Goal: Task Accomplishment & Management: Use online tool/utility

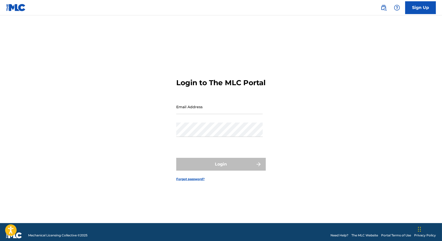
type input "mtpring@iAMaSONGwriter.com"
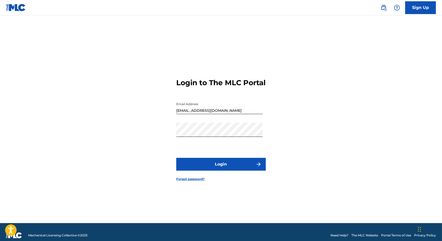
click at [218, 169] on button "Login" at bounding box center [221, 164] width 90 height 13
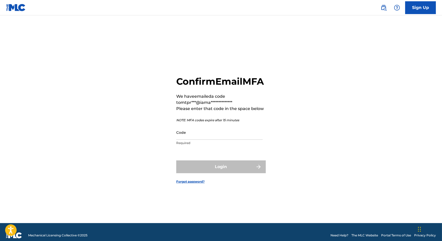
click at [207, 136] on input "Code" at bounding box center [219, 132] width 86 height 15
paste input "554732"
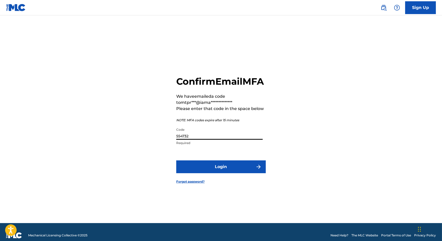
type input "554732"
click at [217, 173] on button "Login" at bounding box center [221, 166] width 90 height 13
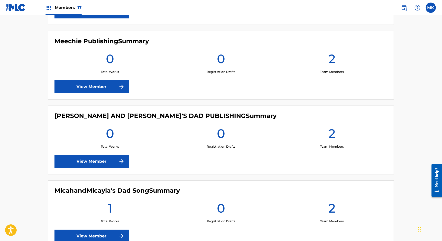
scroll to position [916, 0]
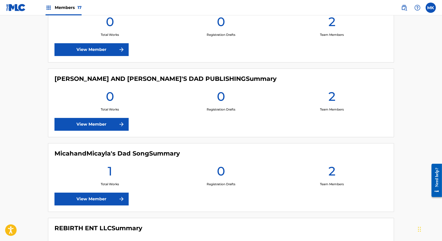
click at [98, 198] on link "View Member" at bounding box center [91, 199] width 74 height 13
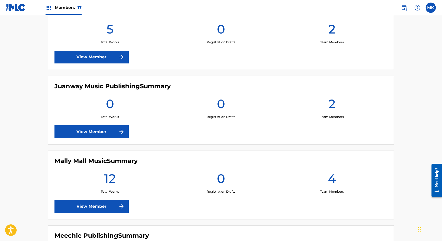
scroll to position [707, 0]
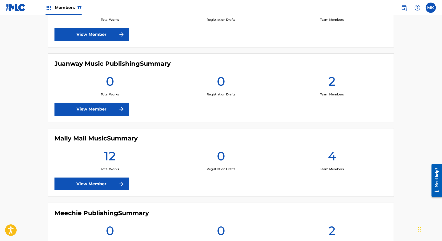
click at [108, 181] on link "View Member" at bounding box center [91, 183] width 74 height 13
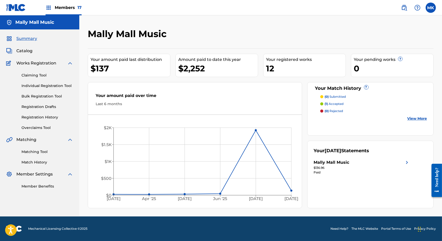
click at [37, 104] on link "Registration Drafts" at bounding box center [47, 106] width 52 height 5
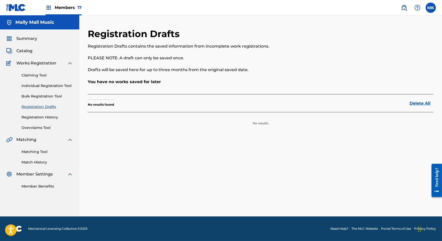
click at [33, 74] on link "Claiming Tool" at bounding box center [47, 75] width 52 height 5
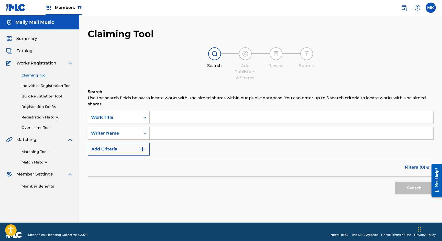
click at [35, 118] on link "Registration History" at bounding box center [47, 117] width 52 height 5
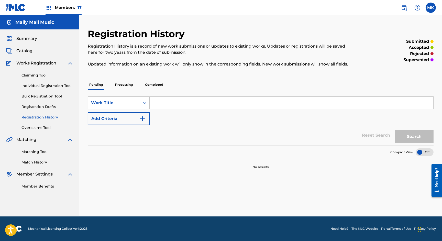
click at [153, 84] on p "Completed" at bounding box center [153, 84] width 21 height 11
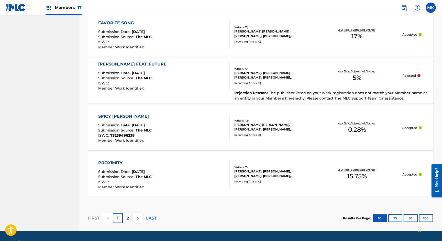
scroll to position [461, 0]
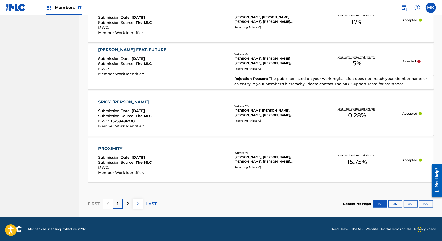
click at [137, 202] on img at bounding box center [138, 204] width 6 height 6
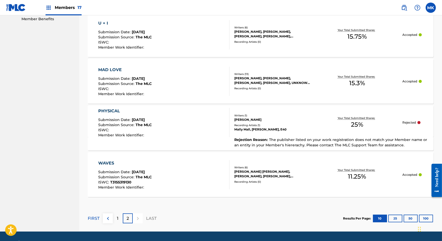
scroll to position [182, 0]
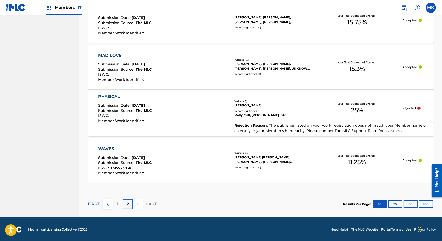
click at [105, 201] on img at bounding box center [108, 204] width 6 height 6
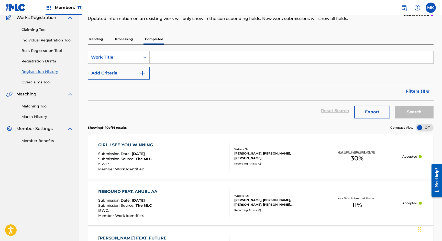
scroll to position [0, 0]
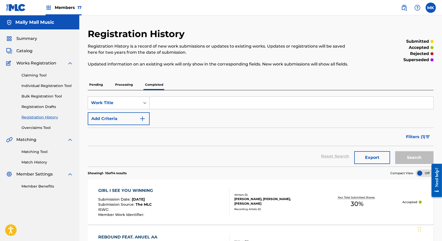
click at [175, 101] on input "Search Form" at bounding box center [292, 103] width 284 height 12
type input "My Life"
click at [141, 118] on img "Search Form" at bounding box center [142, 119] width 6 height 6
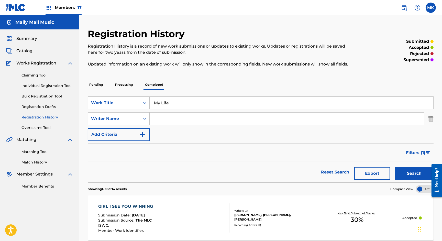
click at [160, 117] on input "Search Form" at bounding box center [287, 119] width 274 height 12
type input "steven aoki"
click at [416, 174] on button "Search" at bounding box center [414, 173] width 38 height 13
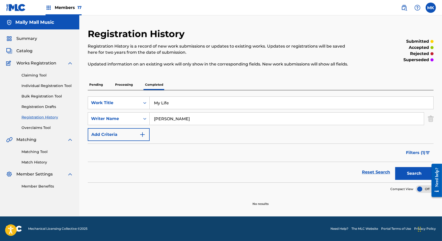
click at [174, 119] on input "steven aoki" at bounding box center [287, 119] width 274 height 12
type input "khalif brown"
click at [409, 170] on button "Search" at bounding box center [414, 173] width 38 height 13
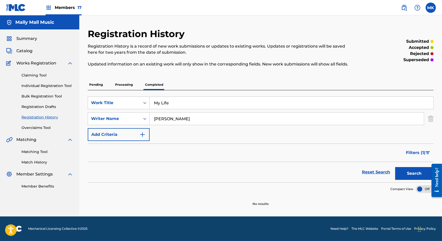
click at [34, 77] on link "Claiming Tool" at bounding box center [47, 75] width 52 height 5
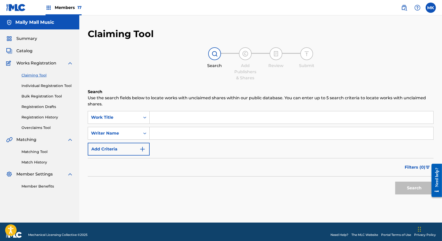
click at [165, 117] on input "Search Form" at bounding box center [292, 117] width 284 height 12
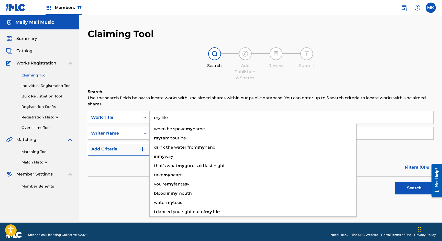
type input "my life"
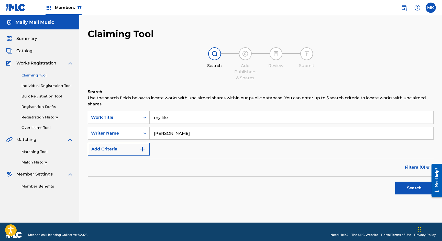
type input "khalif brown"
click at [408, 190] on button "Search" at bounding box center [414, 188] width 38 height 13
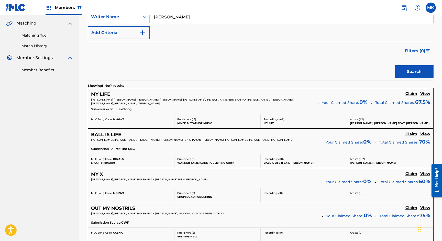
scroll to position [116, 0]
click at [427, 94] on h5 "View" at bounding box center [425, 94] width 10 height 5
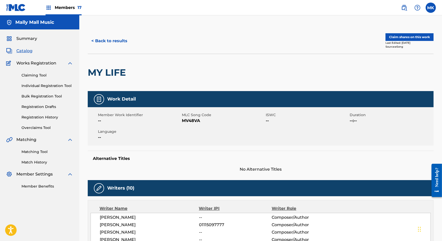
click at [115, 42] on button "< Back to results" at bounding box center [109, 41] width 43 height 13
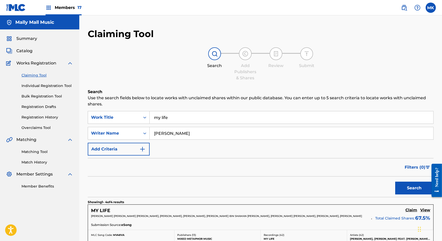
scroll to position [116, 0]
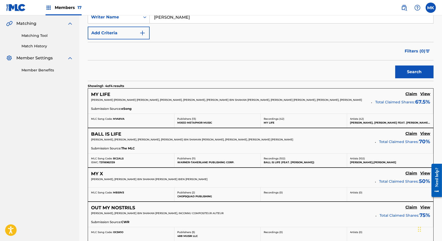
click at [411, 93] on h5 "Claim" at bounding box center [411, 94] width 12 height 5
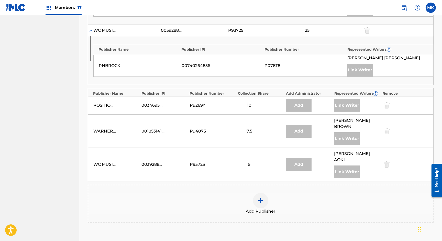
scroll to position [398, 0]
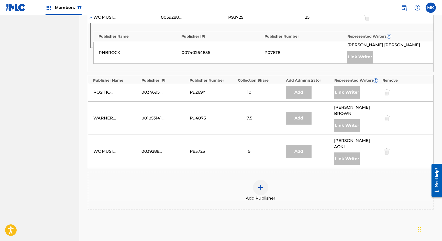
click at [261, 184] on img at bounding box center [261, 187] width 6 height 6
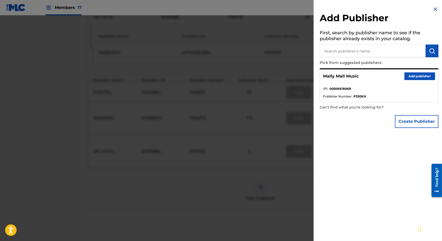
click at [426, 76] on button "Add publisher" at bounding box center [419, 76] width 31 height 8
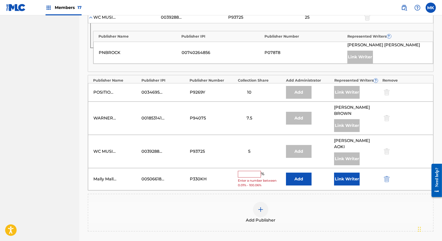
click at [247, 171] on input "text" at bounding box center [249, 174] width 23 height 7
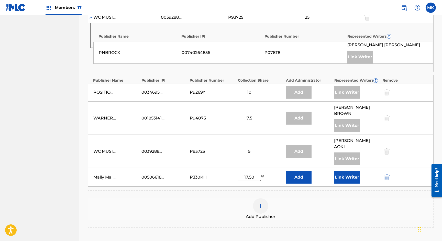
type input "17.50"
click at [345, 171] on button "Link Writer" at bounding box center [347, 177] width 26 height 13
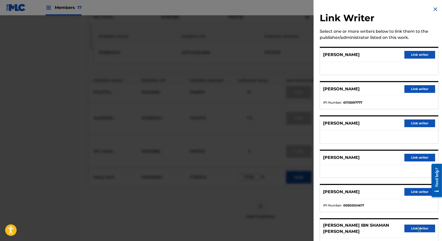
scroll to position [71, 0]
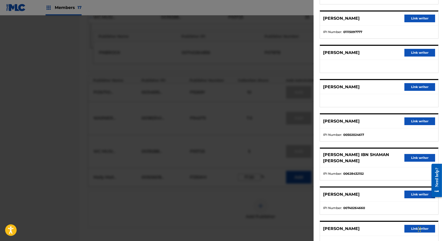
click at [420, 119] on button "Link writer" at bounding box center [419, 121] width 31 height 8
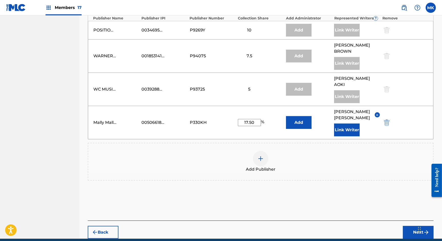
scroll to position [466, 0]
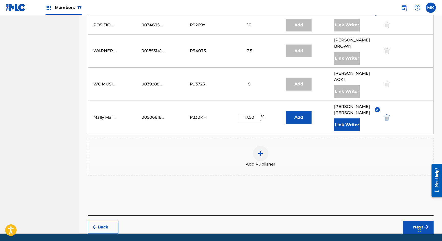
click at [416, 221] on button "Next" at bounding box center [418, 227] width 31 height 13
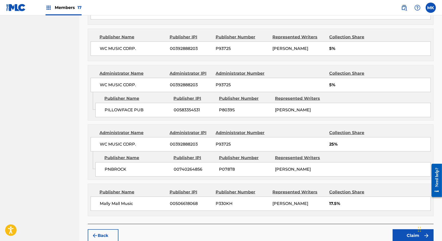
scroll to position [544, 0]
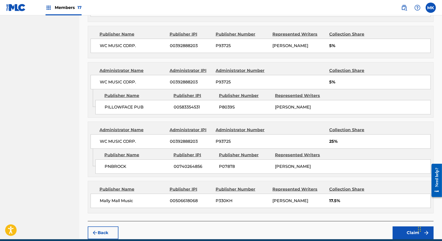
click at [420, 226] on button "Claim" at bounding box center [413, 232] width 41 height 13
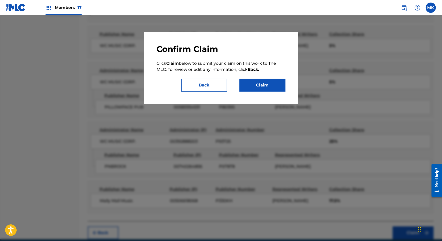
click at [257, 86] on button "Claim" at bounding box center [262, 85] width 46 height 13
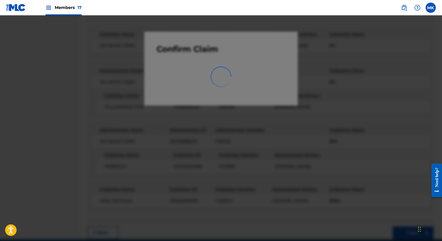
scroll to position [0, 0]
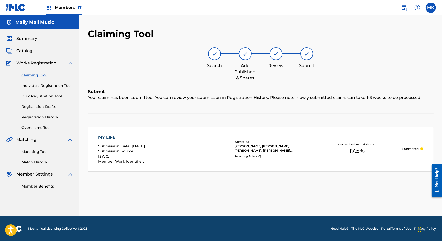
click at [35, 75] on link "Claiming Tool" at bounding box center [47, 75] width 52 height 5
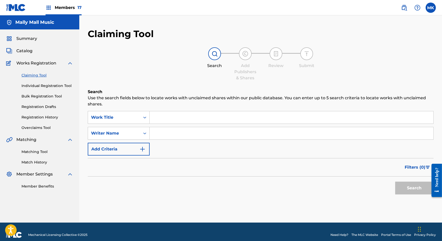
click at [165, 116] on input "Search Form" at bounding box center [292, 117] width 284 height 12
click at [161, 118] on input "Search Form" at bounding box center [292, 117] width 284 height 12
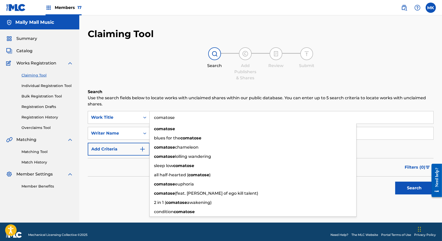
type input "comatose"
click at [184, 93] on h6 "Search" at bounding box center [261, 92] width 346 height 6
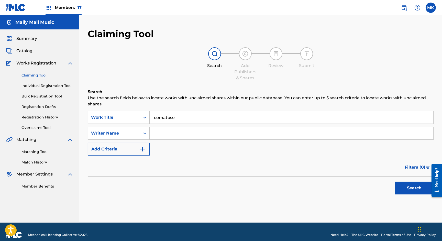
click at [168, 134] on input "Search Form" at bounding box center [292, 133] width 284 height 12
type input "s"
type input "simon rosen"
click at [395, 182] on button "Search" at bounding box center [414, 188] width 38 height 13
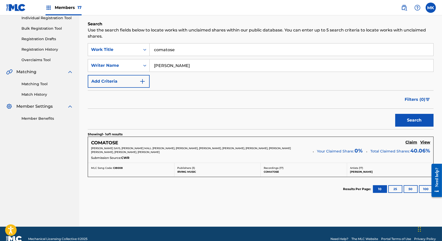
scroll to position [71, 0]
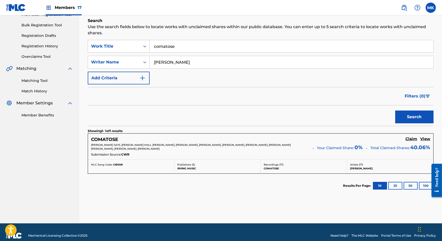
click at [412, 138] on h5 "Claim" at bounding box center [411, 139] width 12 height 5
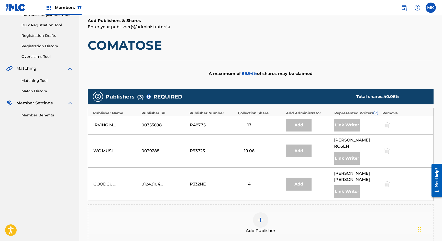
click at [261, 217] on img at bounding box center [261, 220] width 6 height 6
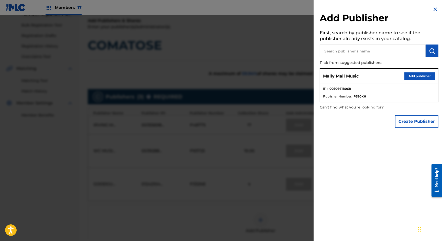
click at [419, 74] on button "Add publisher" at bounding box center [419, 76] width 31 height 8
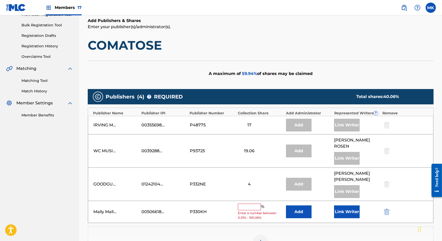
click at [251, 204] on input "text" at bounding box center [249, 207] width 23 height 7
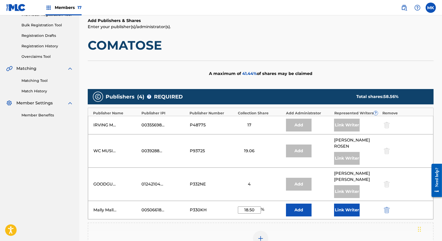
type input "18.50"
click at [351, 204] on button "Link Writer" at bounding box center [347, 210] width 26 height 13
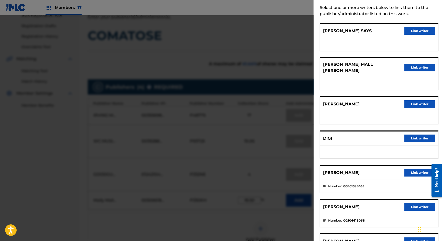
scroll to position [0, 0]
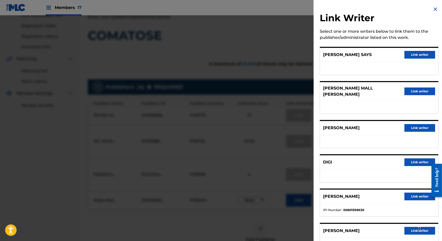
click at [434, 9] on img at bounding box center [435, 9] width 6 height 6
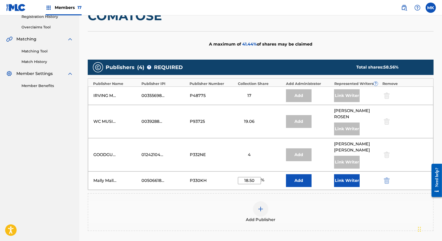
scroll to position [111, 0]
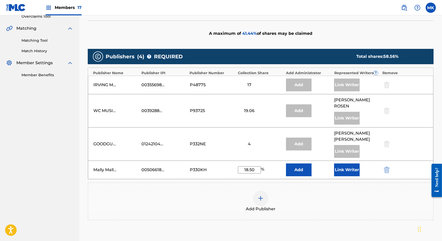
click at [349, 163] on button "Link Writer" at bounding box center [347, 169] width 26 height 13
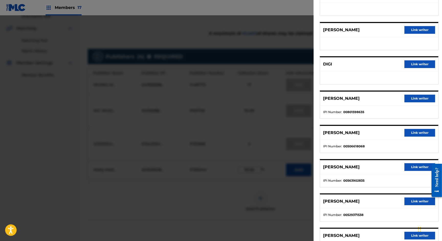
scroll to position [98, 0]
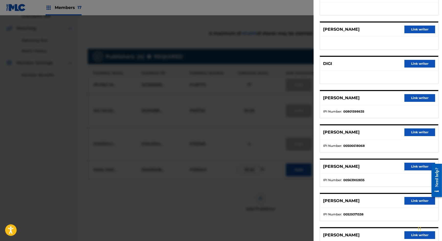
drag, startPoint x: 364, startPoint y: 140, endPoint x: 370, endPoint y: 140, distance: 5.6
click at [370, 143] on li "IPI Number : 00506618068" at bounding box center [379, 145] width 112 height 5
click at [422, 129] on button "Link writer" at bounding box center [419, 132] width 31 height 8
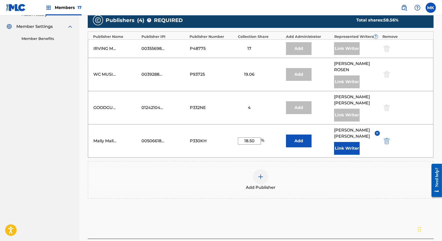
scroll to position [155, 0]
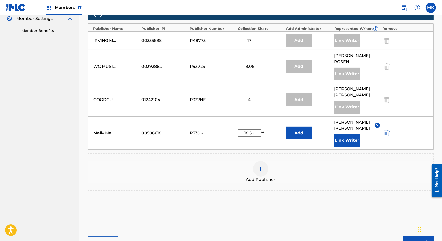
click at [408, 236] on button "Next" at bounding box center [418, 242] width 31 height 13
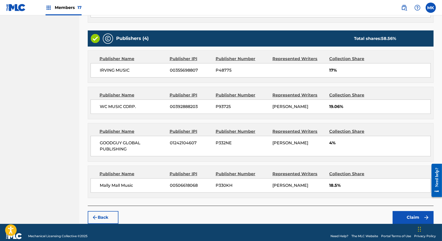
scroll to position [238, 0]
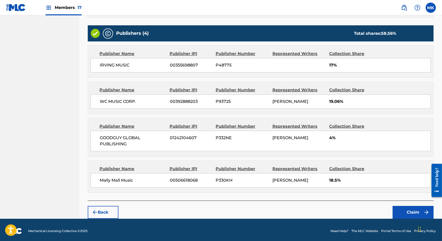
click at [407, 210] on button "Claim" at bounding box center [413, 212] width 41 height 13
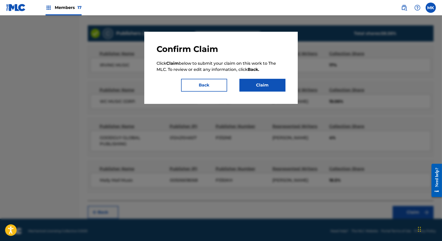
click at [255, 86] on button "Claim" at bounding box center [262, 85] width 46 height 13
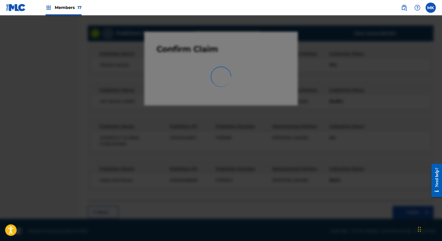
scroll to position [0, 0]
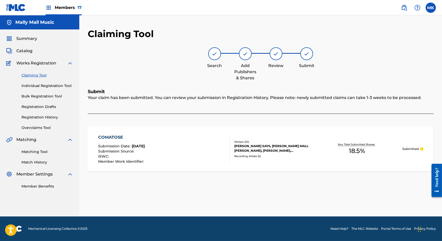
click at [40, 75] on link "Claiming Tool" at bounding box center [47, 75] width 52 height 5
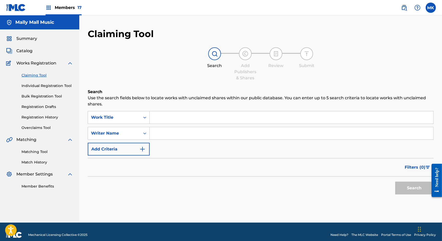
click at [159, 118] on input "Search Form" at bounding box center [292, 117] width 284 height 12
click at [159, 135] on input "Search Form" at bounding box center [292, 133] width 284 height 12
type input "[PERSON_NAME]"
click at [395, 182] on button "Search" at bounding box center [414, 188] width 38 height 13
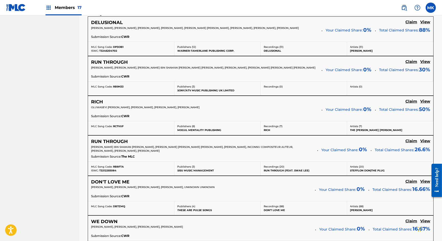
scroll to position [109, 0]
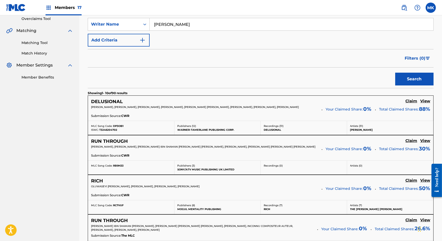
click at [413, 100] on h5 "Claim" at bounding box center [411, 101] width 12 height 5
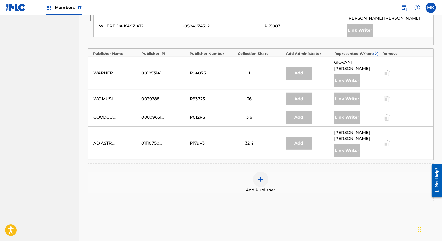
scroll to position [390, 0]
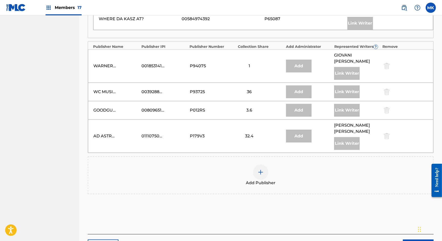
click at [263, 169] on img at bounding box center [261, 172] width 6 height 6
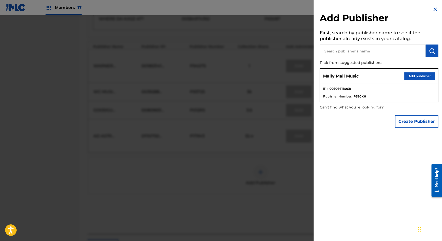
click at [423, 75] on button "Add publisher" at bounding box center [419, 76] width 31 height 8
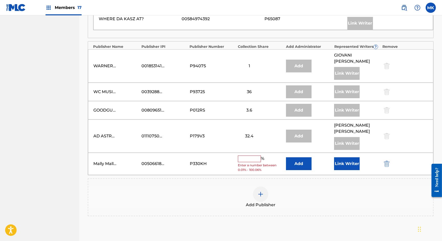
click at [243, 155] on input "text" at bounding box center [249, 158] width 23 height 7
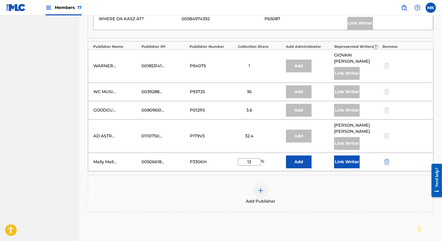
type input "12"
click at [255, 158] on input "12" at bounding box center [249, 161] width 23 height 7
type input "12.00"
click at [344, 155] on button "Link Writer" at bounding box center [347, 161] width 26 height 13
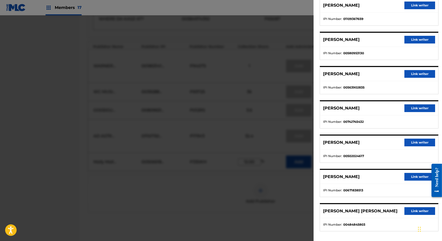
scroll to position [84, 0]
click at [412, 139] on button "Link writer" at bounding box center [419, 142] width 31 height 8
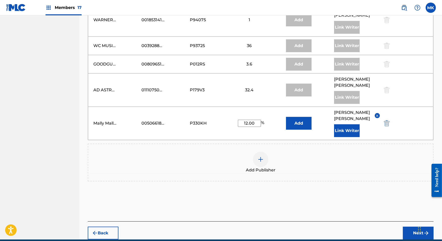
scroll to position [436, 0]
click at [420, 227] on button "Next" at bounding box center [418, 233] width 31 height 13
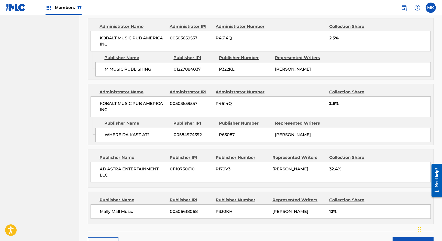
scroll to position [544, 0]
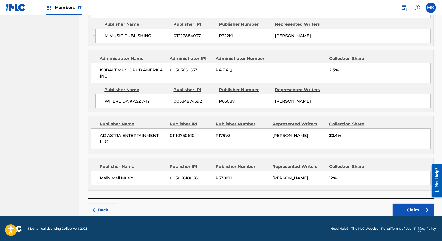
click at [414, 207] on button "Claim" at bounding box center [413, 210] width 41 height 13
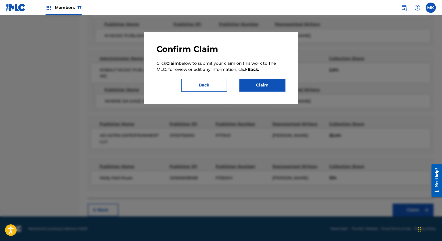
click at [265, 88] on button "Claim" at bounding box center [262, 85] width 46 height 13
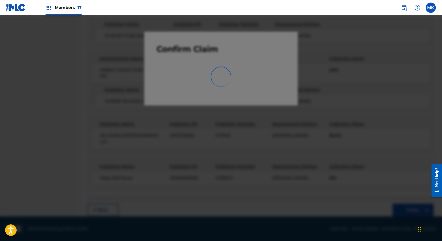
scroll to position [0, 0]
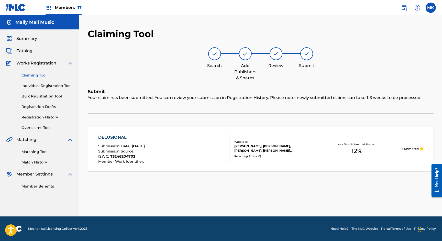
click at [33, 74] on link "Claiming Tool" at bounding box center [47, 75] width 52 height 5
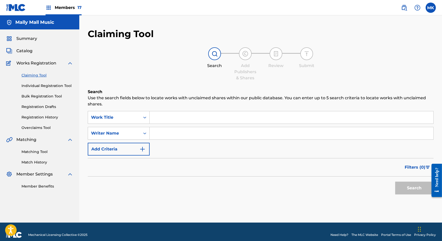
click at [160, 138] on input "Search Form" at bounding box center [292, 133] width 284 height 12
type input "[PERSON_NAME]"
click at [395, 182] on button "Search" at bounding box center [414, 188] width 38 height 13
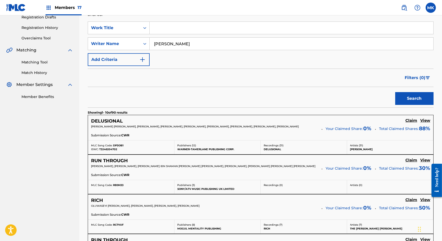
scroll to position [91, 0]
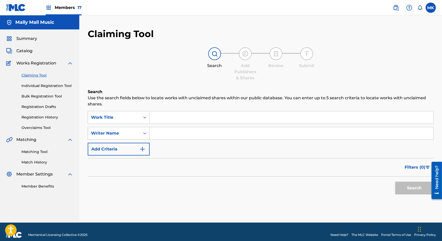
click at [190, 121] on input "Search Form" at bounding box center [292, 117] width 284 height 12
click at [175, 137] on input "Search Form" at bounding box center [292, 133] width 284 height 12
click at [395, 182] on button "Search" at bounding box center [414, 188] width 38 height 13
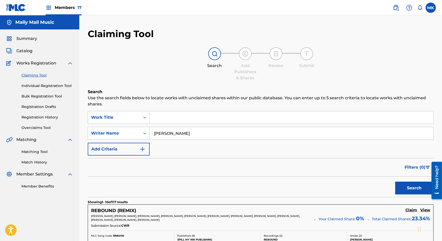
click at [166, 135] on input "[PERSON_NAME]" at bounding box center [292, 133] width 284 height 12
type input "[PERSON_NAME]"
click at [409, 187] on button "Search" at bounding box center [414, 188] width 38 height 13
click at [45, 116] on link "Registration History" at bounding box center [47, 117] width 52 height 5
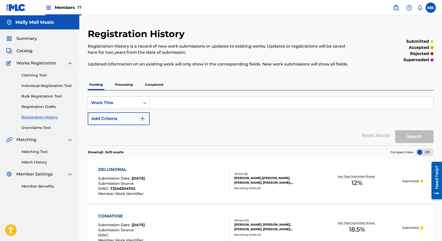
click at [37, 74] on link "Claiming Tool" at bounding box center [47, 75] width 52 height 5
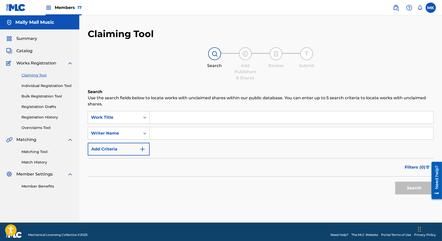
click at [174, 131] on input "Search Form" at bounding box center [292, 133] width 284 height 12
type input "[PERSON_NAME]"
click at [407, 188] on button "Search" at bounding box center [414, 188] width 38 height 13
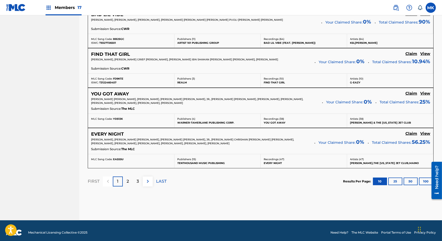
scroll to position [436, 0]
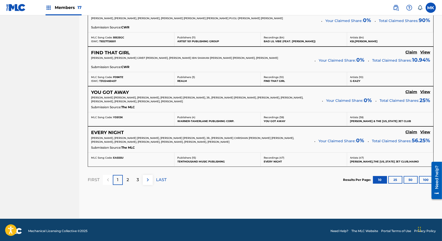
click at [149, 177] on img at bounding box center [148, 180] width 6 height 6
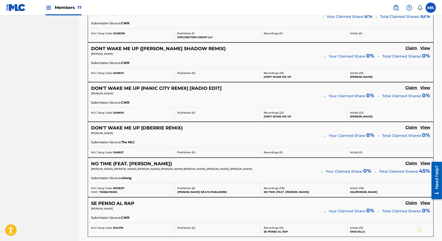
scroll to position [430, 0]
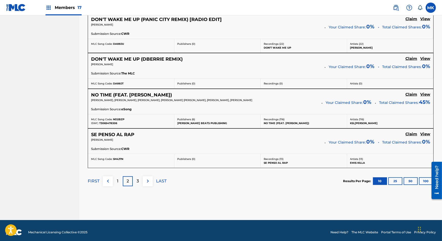
click at [149, 178] on img at bounding box center [148, 181] width 6 height 6
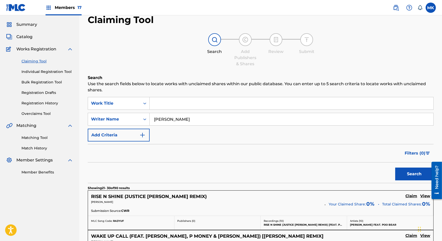
scroll to position [13, 0]
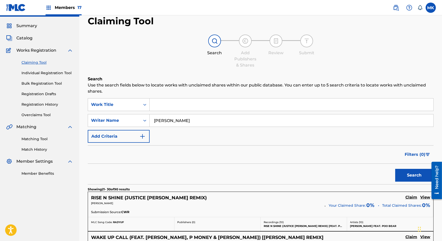
click at [174, 108] on input "Search Form" at bounding box center [292, 104] width 284 height 12
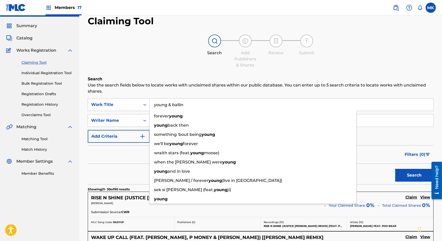
type input "young & ballin"
click at [395, 169] on button "Search" at bounding box center [414, 175] width 38 height 13
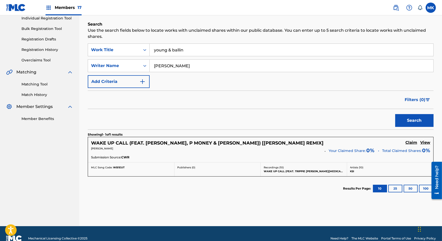
scroll to position [69, 0]
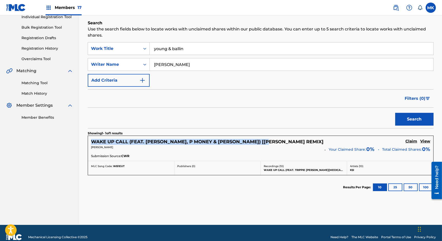
drag, startPoint x: 264, startPoint y: 142, endPoint x: 93, endPoint y: 140, distance: 170.9
click at [93, 140] on div "WAKE UP CALL (FEAT. [PERSON_NAME], P MONEY & [PERSON_NAME]) [[PERSON_NAME] REMI…" at bounding box center [210, 142] width 239 height 6
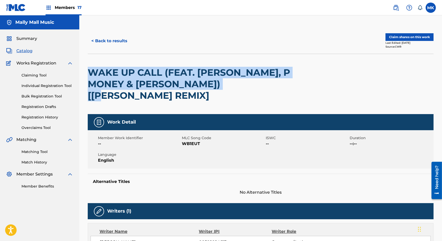
drag, startPoint x: 239, startPoint y: 84, endPoint x: 92, endPoint y: 75, distance: 147.6
click at [92, 75] on h2 "WAKE UP CALL (FEAT. [PERSON_NAME], P MONEY & [PERSON_NAME]) [[PERSON_NAME] REMI…" at bounding box center [191, 84] width 207 height 35
copy h2 "WAKE UP CALL (FEAT. [PERSON_NAME], P MONEY & [PERSON_NAME]) [[PERSON_NAME] REMI…"
click at [106, 40] on button "< Back to results" at bounding box center [109, 41] width 43 height 13
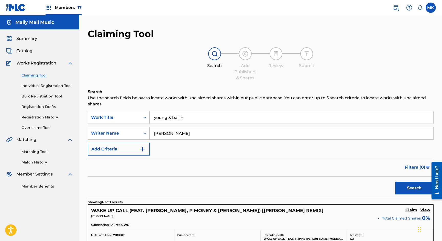
scroll to position [47, 0]
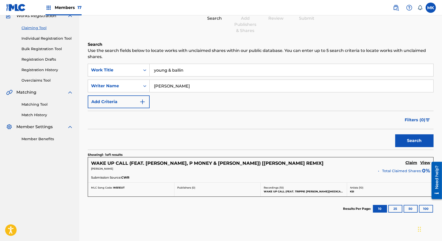
click at [175, 72] on input "young & ballin" at bounding box center [292, 70] width 284 height 12
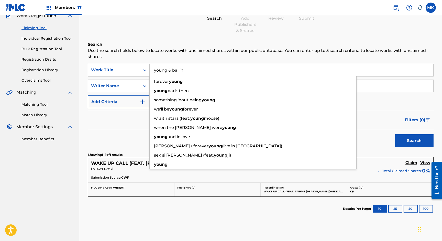
click at [175, 72] on input "young & ballin" at bounding box center [292, 70] width 284 height 12
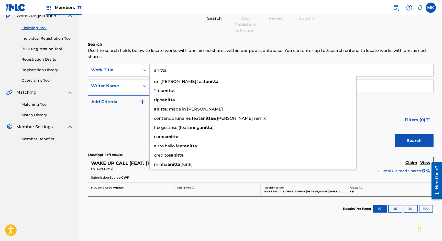
type input "anitta"
click at [395, 134] on button "Search" at bounding box center [414, 140] width 38 height 13
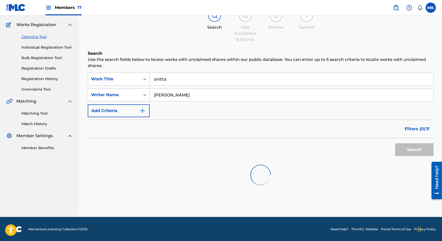
scroll to position [13, 0]
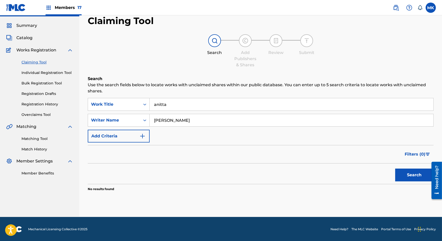
click at [166, 120] on input "[PERSON_NAME]" at bounding box center [292, 120] width 284 height 12
type input "una [PERSON_NAME]"
click at [395, 169] on button "Search" at bounding box center [414, 175] width 38 height 13
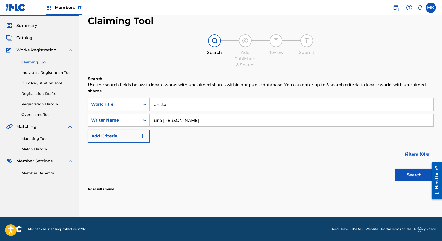
click at [169, 105] on input "anitta" at bounding box center [292, 104] width 284 height 12
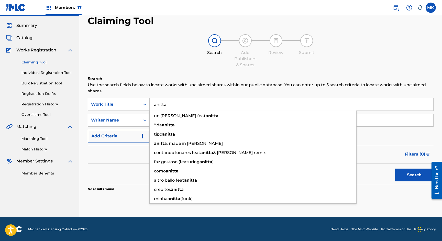
click at [169, 105] on input "anitta" at bounding box center [292, 104] width 284 height 12
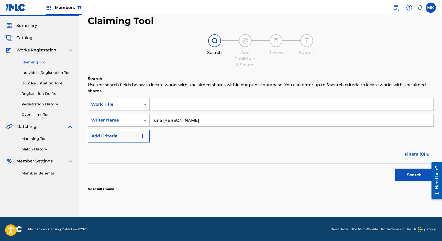
click at [417, 178] on button "Search" at bounding box center [414, 175] width 38 height 13
click at [173, 118] on input "una [PERSON_NAME]" at bounding box center [292, 120] width 284 height 12
type input "[PERSON_NAME]"
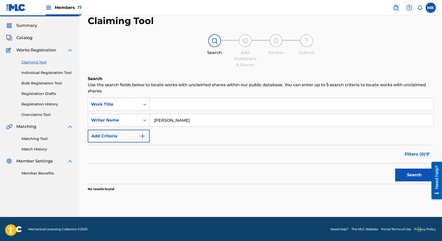
click at [395, 169] on button "Search" at bounding box center [414, 175] width 38 height 13
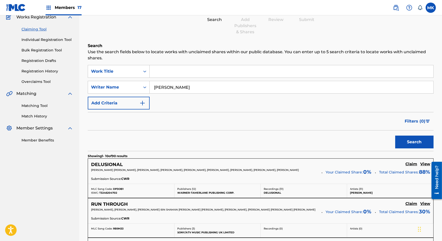
scroll to position [84, 0]
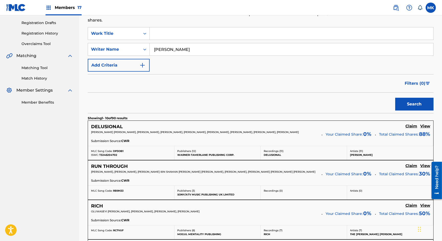
click at [395, 98] on button "Search" at bounding box center [414, 104] width 38 height 13
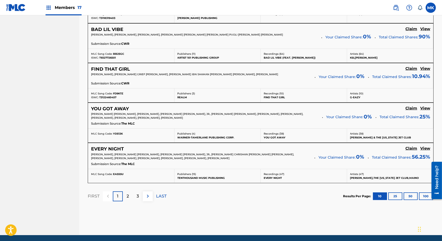
scroll to position [436, 0]
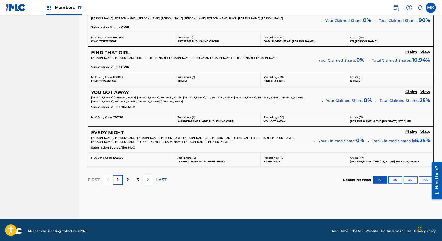
click at [147, 177] on img at bounding box center [148, 180] width 6 height 6
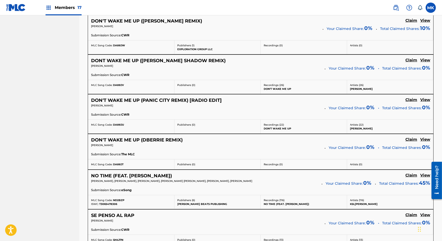
scroll to position [430, 0]
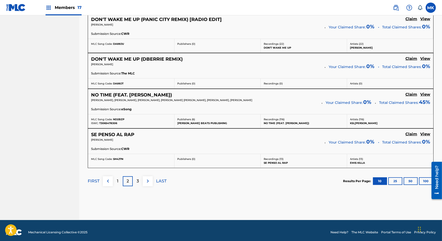
click at [145, 180] on img at bounding box center [148, 181] width 6 height 6
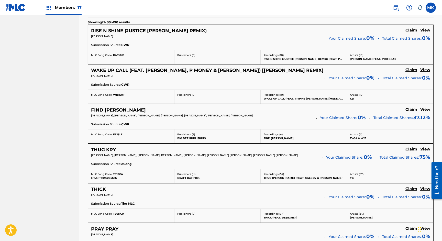
scroll to position [63, 0]
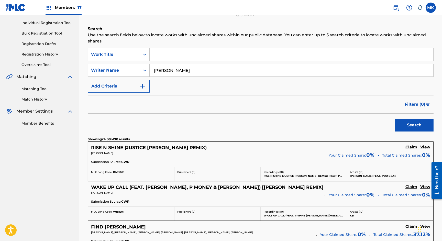
click at [166, 49] on input "Search Form" at bounding box center [292, 54] width 284 height 12
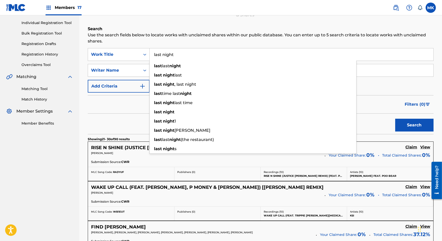
type input "last night"
click at [395, 119] on button "Search" at bounding box center [414, 125] width 38 height 13
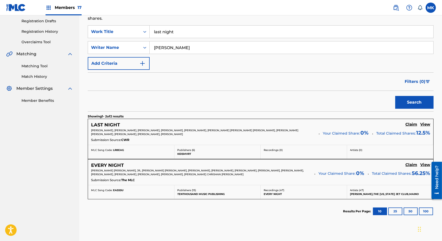
scroll to position [117, 0]
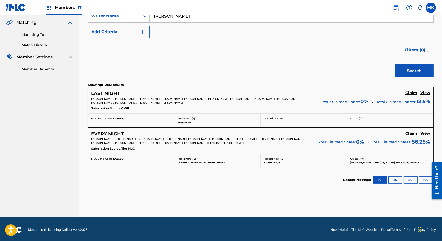
click at [410, 92] on h5 "Claim" at bounding box center [411, 93] width 12 height 5
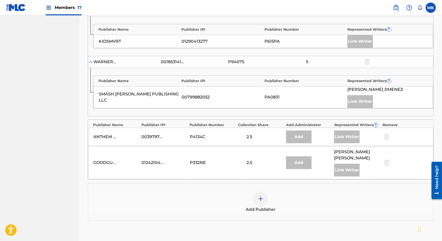
scroll to position [190, 0]
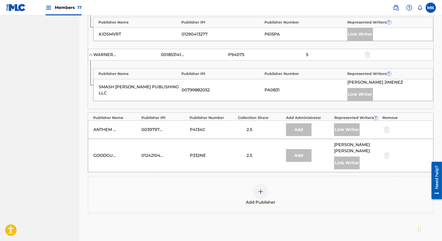
click at [264, 185] on div at bounding box center [260, 191] width 15 height 15
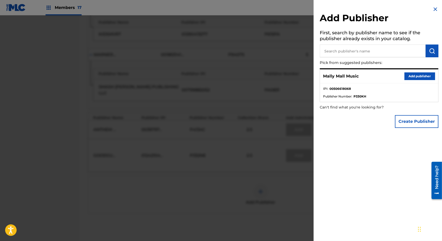
click at [423, 76] on button "Add publisher" at bounding box center [419, 76] width 31 height 8
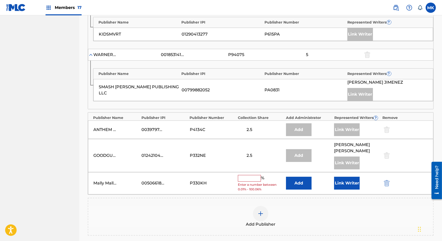
click at [243, 175] on input "text" at bounding box center [249, 178] width 23 height 7
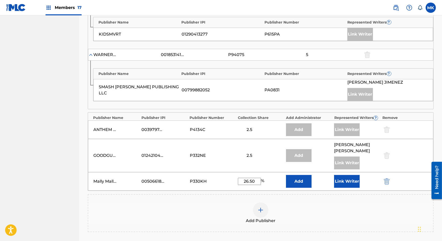
type input "26.50"
click at [345, 175] on button "Link Writer" at bounding box center [347, 181] width 26 height 13
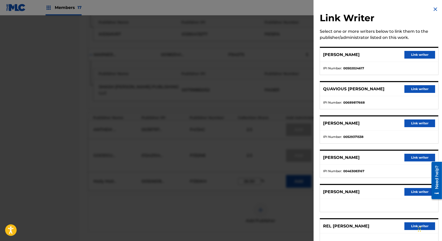
click at [418, 52] on button "Link writer" at bounding box center [419, 55] width 31 height 8
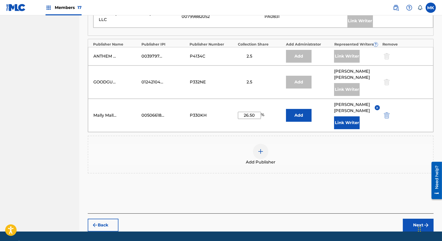
click at [413, 219] on button "Next" at bounding box center [418, 225] width 31 height 13
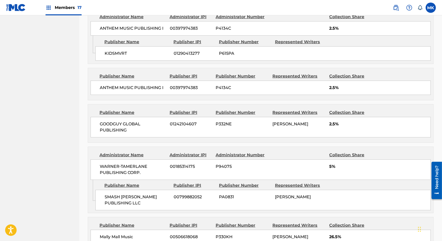
scroll to position [346, 0]
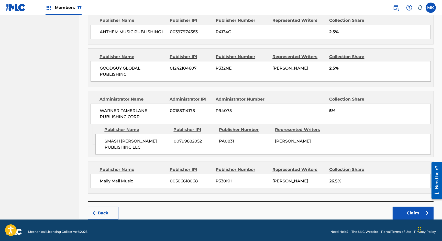
click at [405, 209] on button "Claim" at bounding box center [413, 213] width 41 height 13
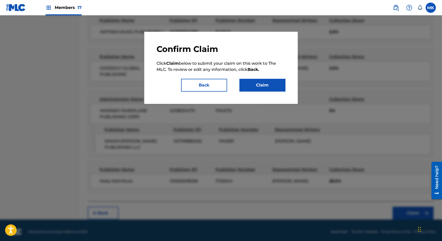
click at [266, 86] on button "Claim" at bounding box center [262, 85] width 46 height 13
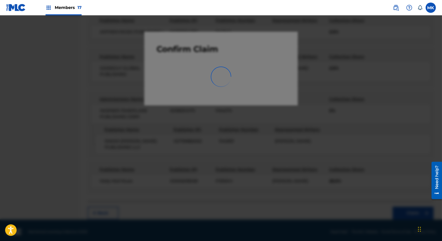
scroll to position [0, 0]
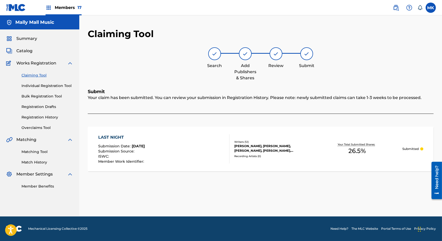
click at [36, 74] on link "Claiming Tool" at bounding box center [47, 75] width 52 height 5
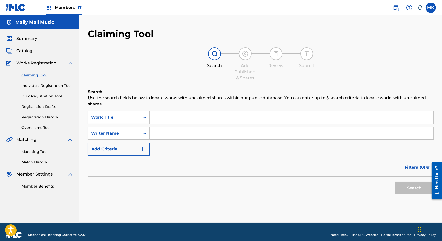
click at [164, 134] on input "Search Form" at bounding box center [292, 133] width 284 height 12
click at [395, 182] on button "Search" at bounding box center [414, 188] width 38 height 13
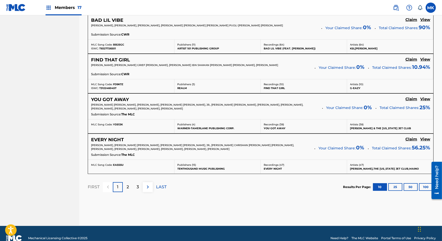
click at [149, 185] on img at bounding box center [148, 187] width 6 height 6
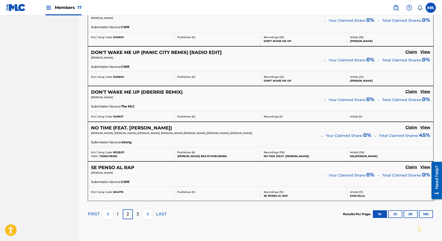
click at [149, 214] on button at bounding box center [148, 214] width 10 height 10
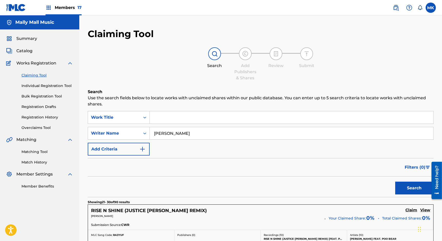
click at [168, 133] on input "[PERSON_NAME]" at bounding box center [292, 133] width 284 height 12
click at [402, 188] on button "Search" at bounding box center [414, 188] width 38 height 13
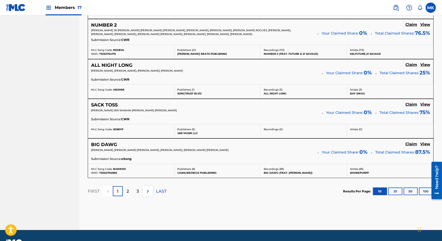
scroll to position [434, 0]
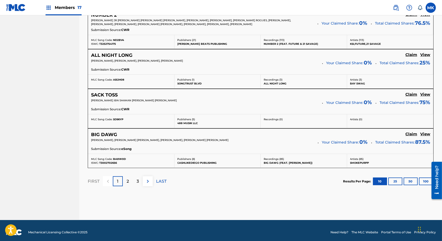
click at [149, 179] on img at bounding box center [148, 181] width 6 height 6
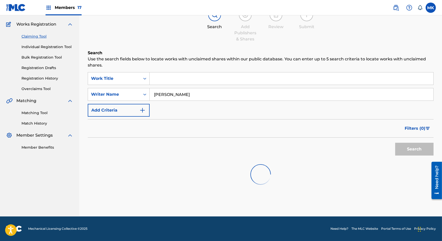
scroll to position [38, 0]
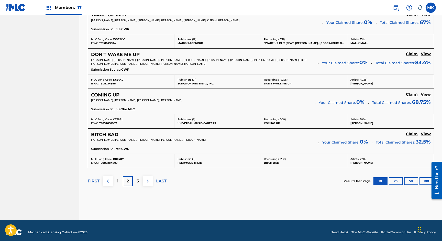
click at [149, 178] on img at bounding box center [148, 181] width 6 height 6
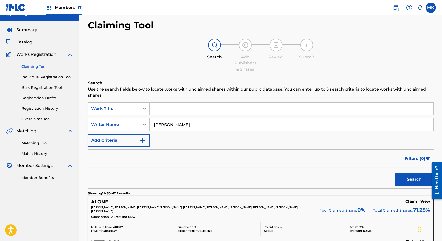
scroll to position [0, 0]
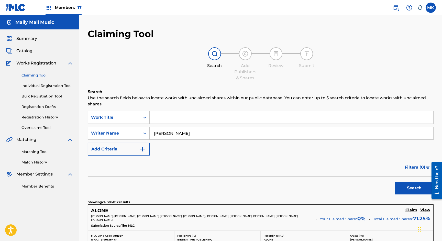
click at [168, 136] on input "[PERSON_NAME]" at bounding box center [292, 133] width 284 height 12
type input "[PERSON_NAME]"
click at [417, 190] on button "Search" at bounding box center [414, 188] width 38 height 13
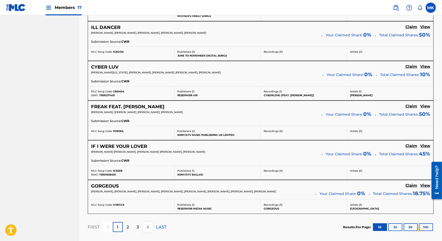
scroll to position [430, 0]
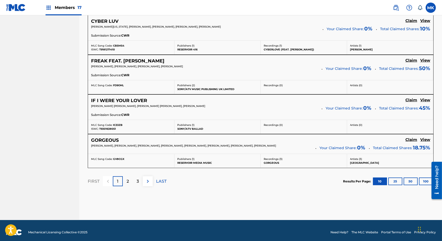
click at [395, 177] on button "25" at bounding box center [395, 181] width 14 height 8
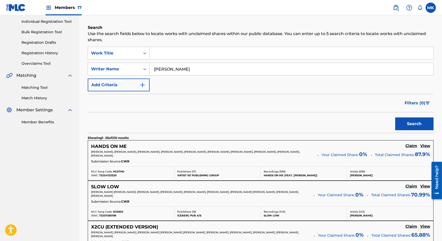
scroll to position [63, 0]
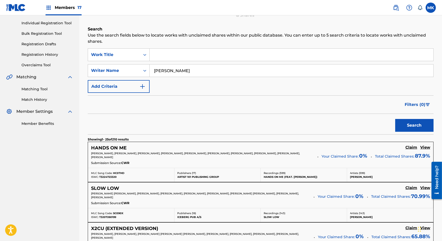
click at [165, 57] on input "Search Form" at bounding box center [292, 55] width 284 height 12
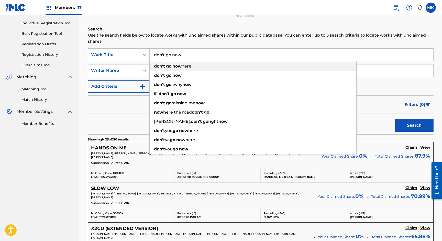
click at [161, 66] on strong "don't" at bounding box center [159, 66] width 11 height 5
type input "don't go nowhere"
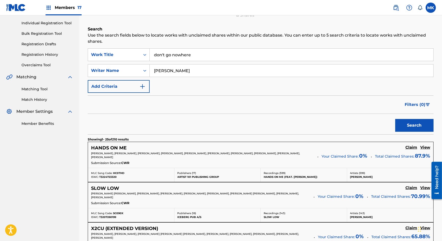
click at [416, 123] on button "Search" at bounding box center [414, 125] width 38 height 13
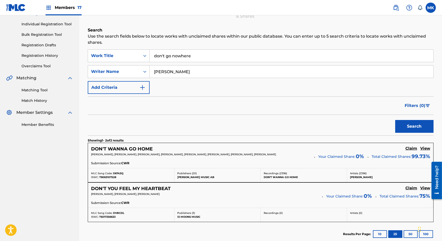
scroll to position [50, 0]
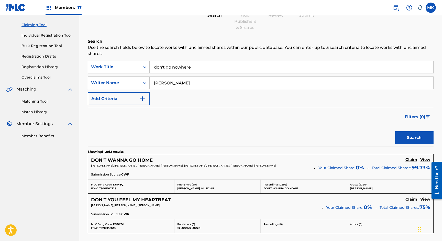
click at [173, 83] on input "[PERSON_NAME]" at bounding box center [292, 83] width 284 height 12
click at [395, 131] on button "Search" at bounding box center [414, 137] width 38 height 13
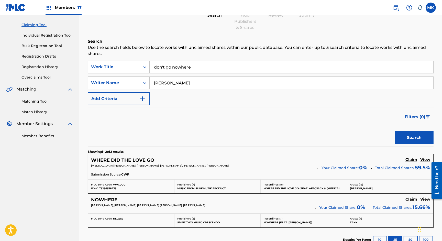
click at [168, 82] on input "[PERSON_NAME]" at bounding box center [292, 83] width 284 height 12
type input "[PERSON_NAME]"
click at [395, 131] on button "Search" at bounding box center [414, 137] width 38 height 13
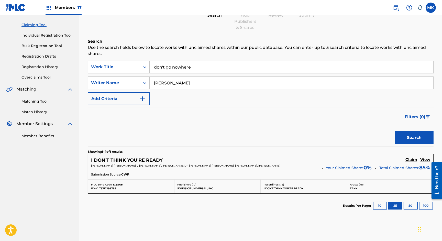
click at [174, 84] on input "[PERSON_NAME]" at bounding box center [292, 83] width 284 height 12
click at [179, 69] on input "don't go nowhere" at bounding box center [292, 67] width 284 height 12
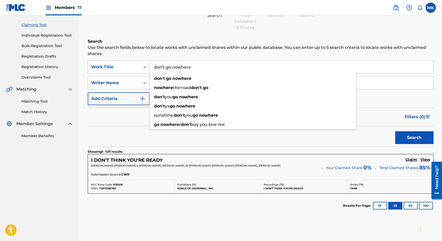
click at [179, 69] on input "don't go nowhere" at bounding box center [292, 67] width 284 height 12
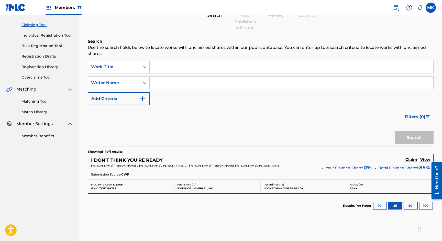
click at [171, 83] on input "Search Form" at bounding box center [292, 83] width 284 height 12
type input "[PERSON_NAME]"
click at [395, 131] on button "Search" at bounding box center [414, 137] width 38 height 13
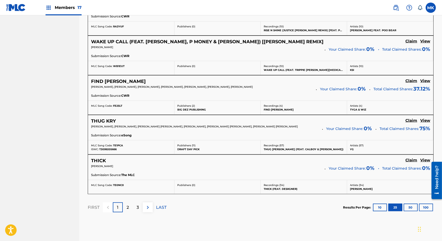
scroll to position [1011, 0]
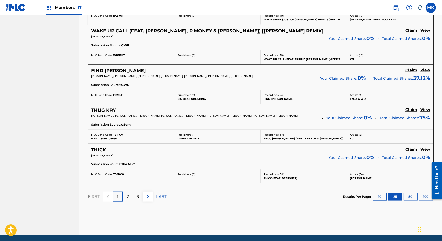
click at [147, 194] on img at bounding box center [148, 197] width 6 height 6
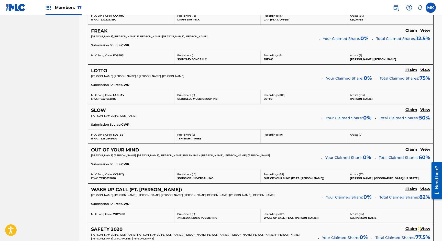
scroll to position [1019, 0]
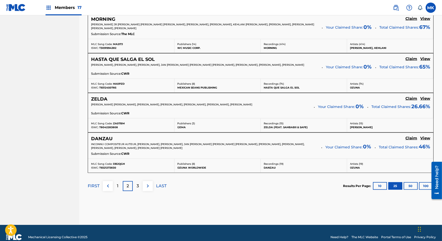
click at [149, 183] on img at bounding box center [148, 186] width 6 height 6
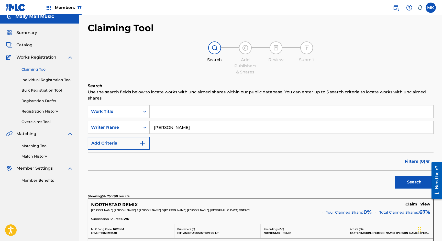
scroll to position [15, 0]
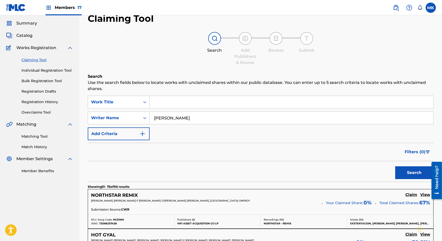
click at [38, 71] on link "Individual Registration Tool" at bounding box center [47, 70] width 52 height 5
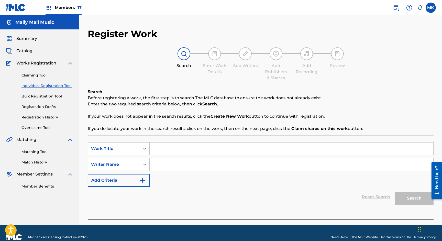
scroll to position [8, 0]
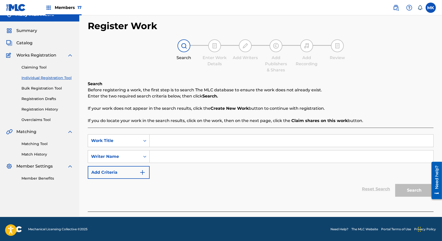
click at [171, 143] on input "Search Form" at bounding box center [292, 141] width 284 height 12
click at [173, 153] on span "nowhere" at bounding box center [180, 152] width 19 height 5
type input "don't go nowhere"
click at [219, 157] on input "Search Form" at bounding box center [292, 156] width 284 height 12
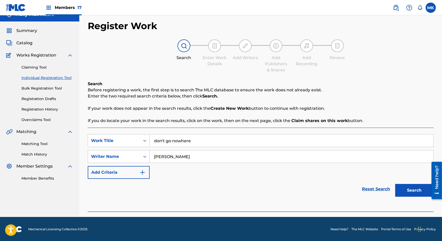
type input "[PERSON_NAME]"
click at [395, 184] on button "Search" at bounding box center [414, 190] width 38 height 13
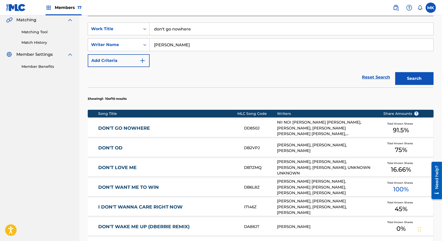
scroll to position [120, 0]
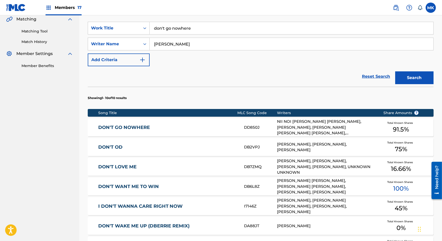
click at [324, 128] on div "NII NOI [PERSON_NAME] [PERSON_NAME], [PERSON_NAME], [PERSON_NAME] [PERSON_NAME]…" at bounding box center [326, 127] width 98 height 17
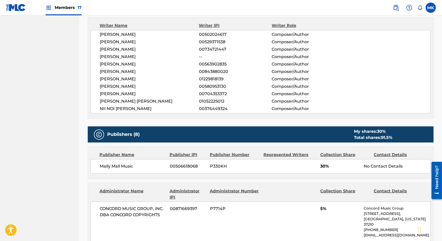
scroll to position [207, 0]
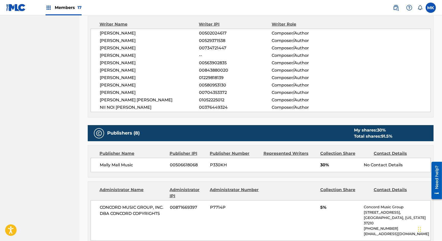
click at [290, 154] on div "Represented Writers" at bounding box center [289, 153] width 53 height 6
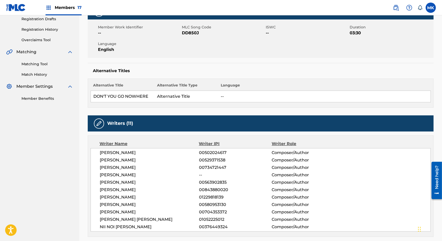
scroll to position [0, 0]
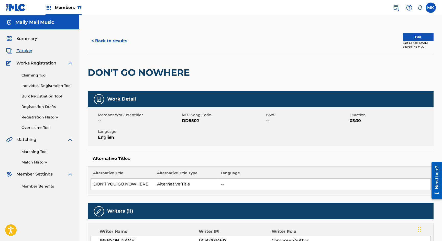
click at [417, 36] on button "Edit" at bounding box center [418, 37] width 31 height 8
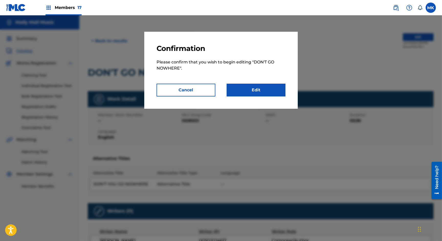
click at [257, 90] on link "Edit" at bounding box center [256, 90] width 59 height 13
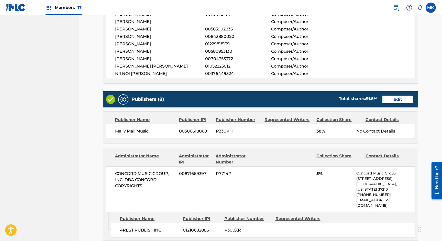
scroll to position [235, 0]
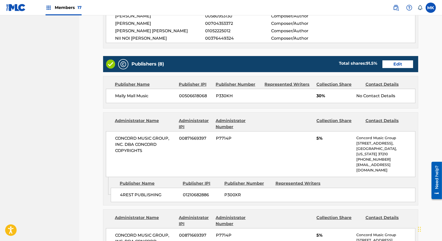
click at [394, 63] on link "Edit" at bounding box center [397, 64] width 31 height 8
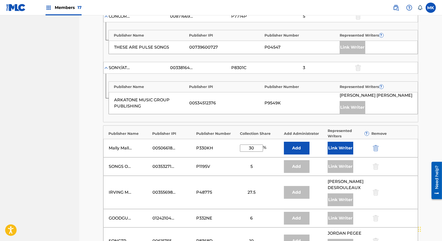
scroll to position [215, 0]
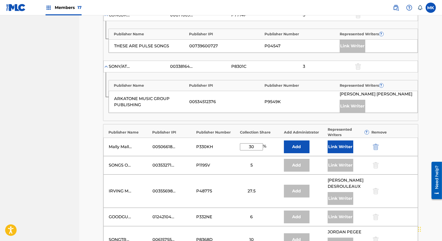
click at [343, 144] on button "Link Writer" at bounding box center [341, 146] width 26 height 13
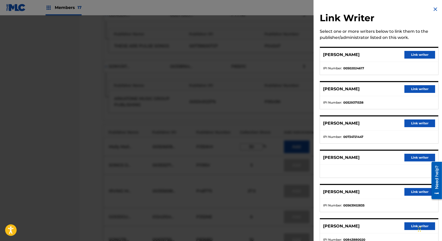
click at [418, 54] on button "Link writer" at bounding box center [419, 55] width 31 height 8
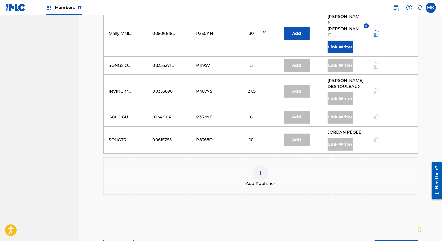
scroll to position [369, 0]
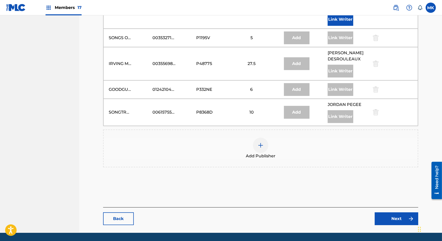
click at [395, 212] on link "Next" at bounding box center [396, 218] width 43 height 13
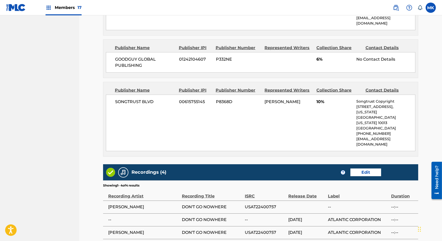
scroll to position [779, 0]
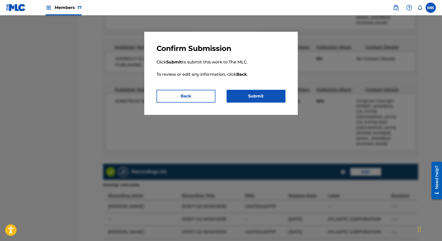
click at [254, 95] on button "Submit" at bounding box center [256, 96] width 59 height 13
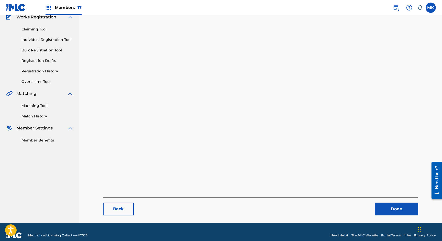
scroll to position [37, 0]
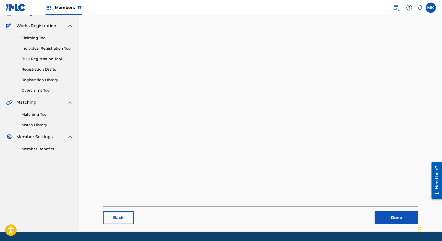
click at [388, 214] on link "Done" at bounding box center [396, 217] width 43 height 13
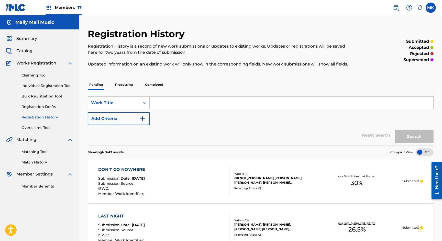
scroll to position [13, 0]
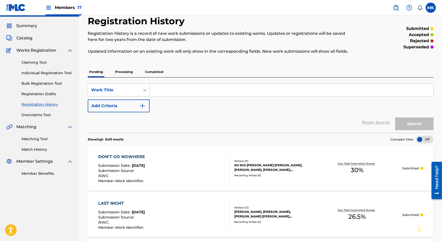
click at [388, 171] on div "Your Total Submitted Shares: 30 %" at bounding box center [357, 168] width 91 height 16
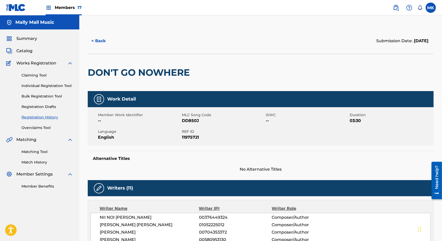
click at [36, 74] on link "Claiming Tool" at bounding box center [47, 75] width 52 height 5
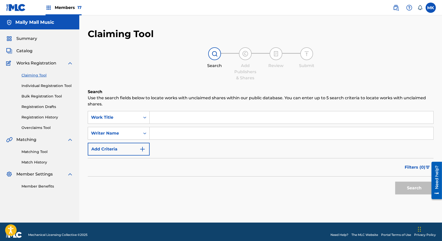
click at [165, 121] on input "Search Form" at bounding box center [292, 117] width 284 height 12
type input "mauii"
click at [165, 131] on input "Search Form" at bounding box center [292, 133] width 284 height 12
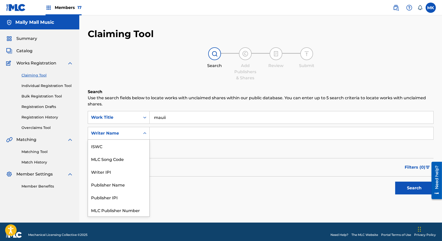
click at [145, 135] on icon "Search Form" at bounding box center [144, 133] width 5 height 5
click at [163, 131] on input "Search Form" at bounding box center [292, 133] width 284 height 12
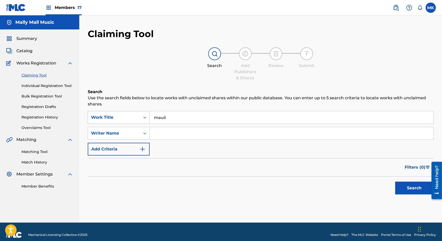
click at [145, 119] on icon "Search Form" at bounding box center [144, 117] width 5 height 5
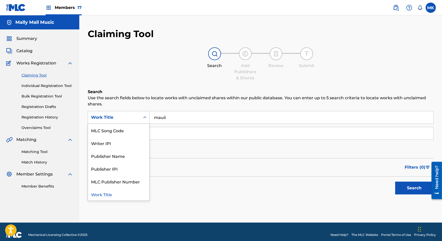
click at [172, 130] on input "Search Form" at bounding box center [292, 133] width 284 height 12
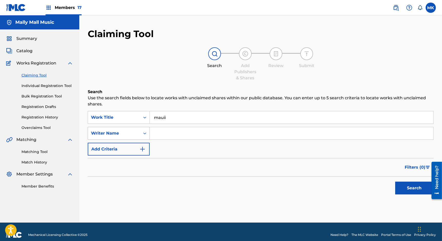
click at [140, 134] on div "Writer Name" at bounding box center [114, 133] width 52 height 10
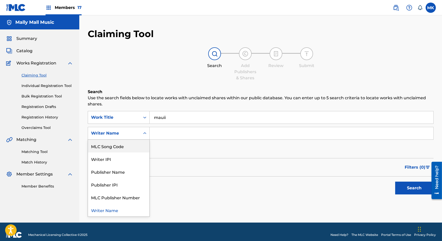
click at [158, 132] on input "Search Form" at bounding box center [292, 133] width 284 height 12
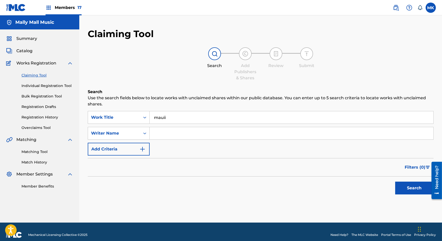
paste input "Taurus [PERSON_NAME]"
click at [187, 134] on input "Taurus [PERSON_NAME]" at bounding box center [292, 133] width 284 height 12
type input "Taurus [PERSON_NAME]"
click at [174, 117] on input "mauii" at bounding box center [292, 117] width 284 height 12
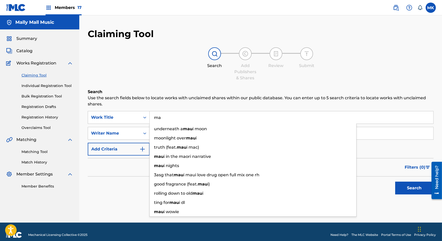
type input "m"
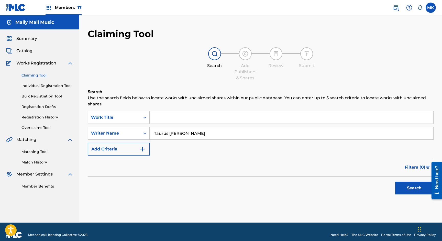
click at [281, 180] on div "Search" at bounding box center [261, 186] width 346 height 20
click at [410, 189] on button "Search" at bounding box center [414, 188] width 38 height 13
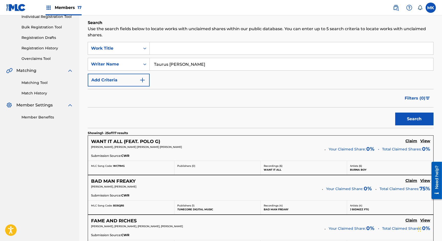
scroll to position [66, 0]
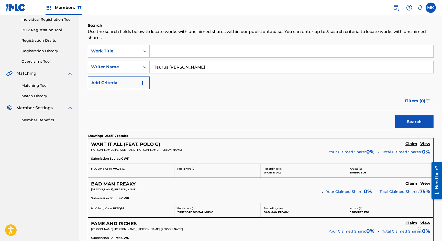
click at [179, 53] on input "Search Form" at bounding box center [292, 51] width 284 height 12
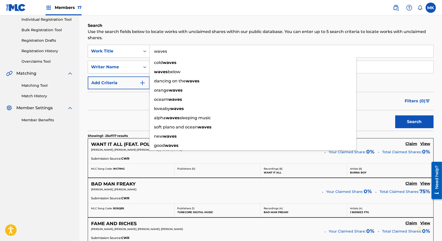
click at [395, 115] on button "Search" at bounding box center [414, 121] width 38 height 13
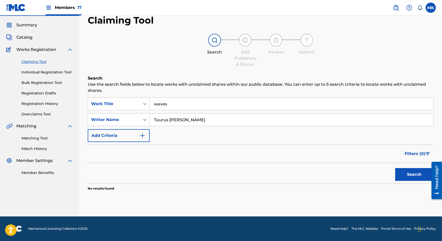
scroll to position [13, 0]
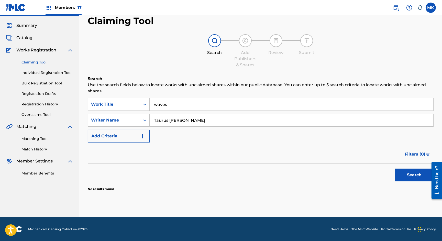
click at [172, 104] on input "waves" at bounding box center [292, 104] width 284 height 12
type input "w"
click at [405, 175] on button "Search" at bounding box center [414, 175] width 38 height 13
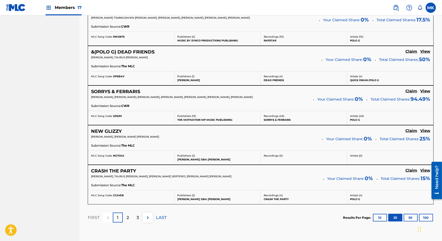
scroll to position [1020, 0]
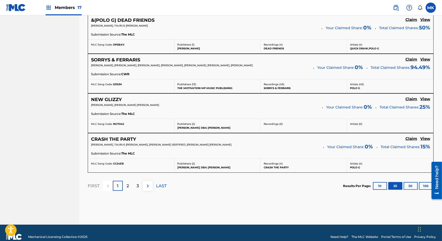
click at [410, 182] on button "50" at bounding box center [411, 186] width 14 height 8
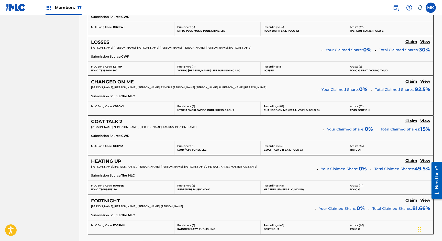
scroll to position [2004, 0]
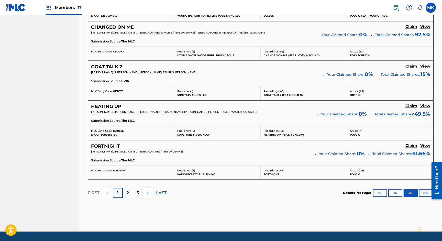
click at [147, 190] on img at bounding box center [148, 193] width 6 height 6
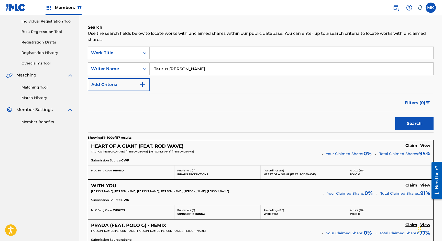
scroll to position [0, 0]
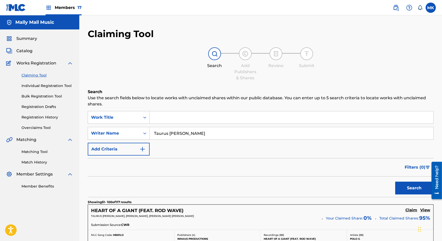
click at [163, 132] on input "Taurus [PERSON_NAME]" at bounding box center [292, 133] width 284 height 12
paste input "[PERSON_NAME]"
drag, startPoint x: 186, startPoint y: 134, endPoint x: 169, endPoint y: 133, distance: 17.4
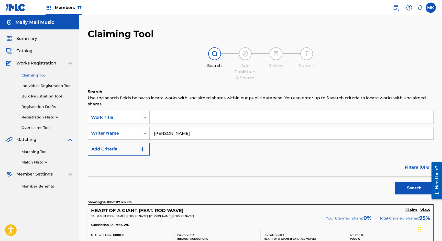
click at [169, 133] on input "[PERSON_NAME]" at bounding box center [292, 133] width 284 height 12
type input "[PERSON_NAME]"
click at [410, 188] on button "Search" at bounding box center [414, 188] width 38 height 13
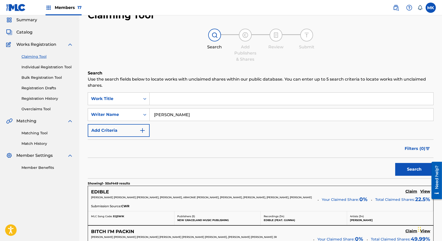
scroll to position [23, 0]
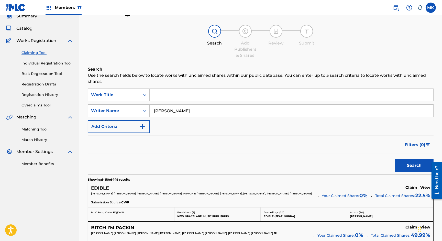
click at [175, 95] on input "Search Form" at bounding box center [292, 95] width 284 height 12
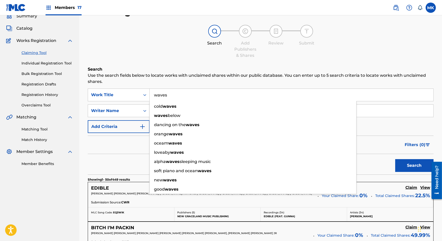
click at [395, 159] on button "Search" at bounding box center [414, 165] width 38 height 13
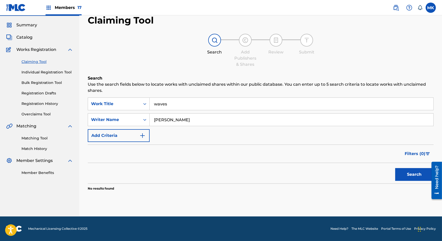
scroll to position [13, 0]
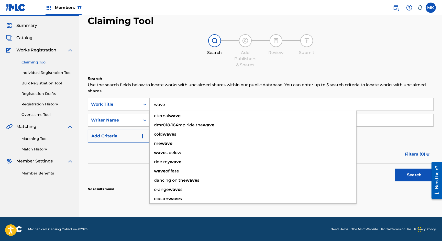
type input "wave"
click at [395, 169] on button "Search" at bounding box center [414, 175] width 38 height 13
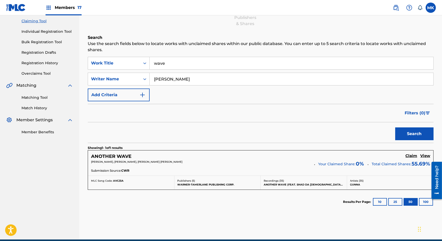
scroll to position [0, 0]
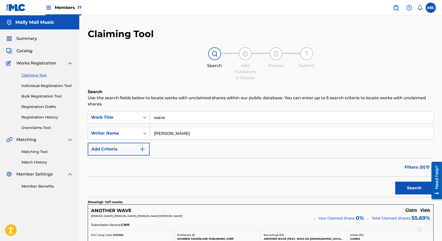
click at [163, 117] on input "wave" at bounding box center [292, 117] width 284 height 12
click at [176, 136] on input "[PERSON_NAME]" at bounding box center [292, 133] width 284 height 12
type input "eesean [PERSON_NAME]"
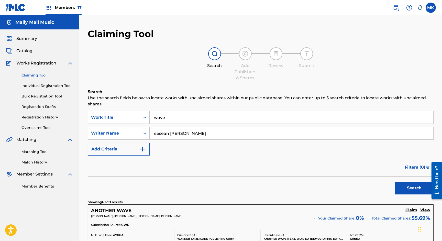
click at [395, 182] on button "Search" at bounding box center [414, 188] width 38 height 13
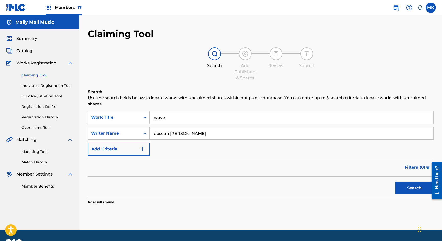
click at [170, 117] on input "wave" at bounding box center [292, 117] width 284 height 12
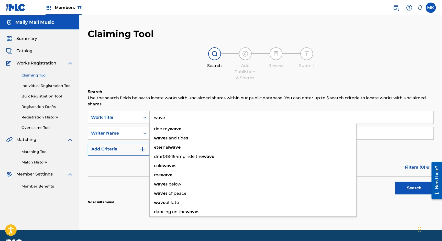
click at [170, 117] on input "wave" at bounding box center [292, 117] width 284 height 12
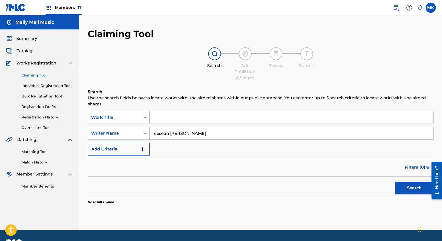
click at [395, 182] on button "Search" at bounding box center [414, 188] width 38 height 13
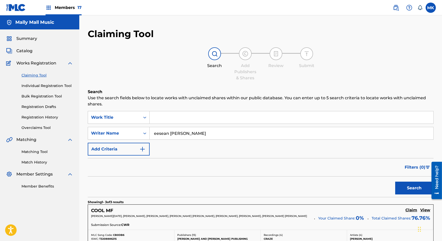
click at [165, 134] on input "eesean [PERSON_NAME]" at bounding box center [292, 133] width 284 height 12
click at [395, 182] on button "Search" at bounding box center [414, 188] width 38 height 13
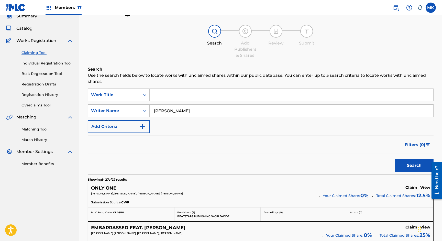
scroll to position [25, 0]
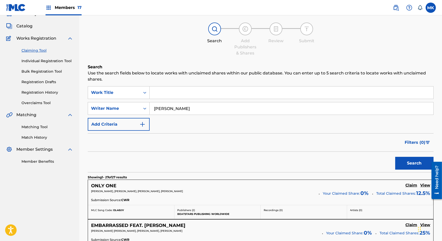
click at [164, 108] on input "[PERSON_NAME]" at bounding box center [292, 108] width 284 height 12
type input "t"
type input "[PERSON_NAME]"
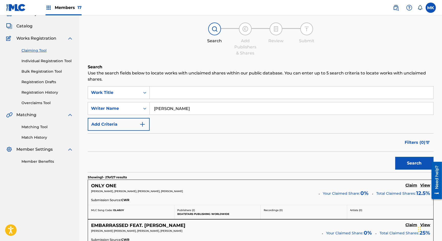
click at [395, 157] on button "Search" at bounding box center [414, 163] width 38 height 13
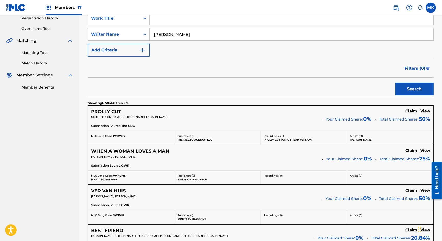
scroll to position [27, 0]
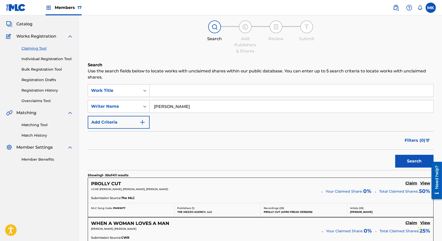
click at [171, 86] on input "Search Form" at bounding box center [292, 90] width 284 height 12
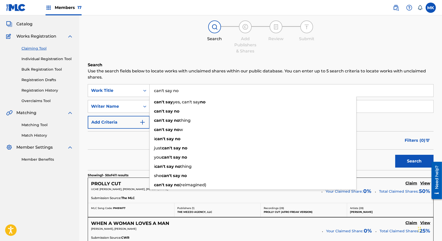
type input "can't say no"
click at [395, 155] on button "Search" at bounding box center [414, 161] width 38 height 13
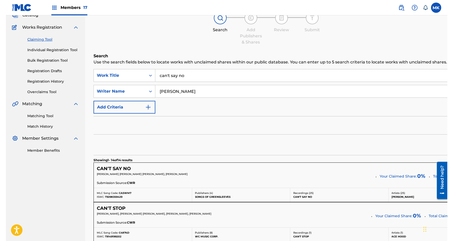
scroll to position [67, 0]
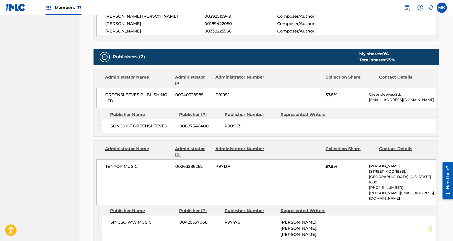
scroll to position [273, 0]
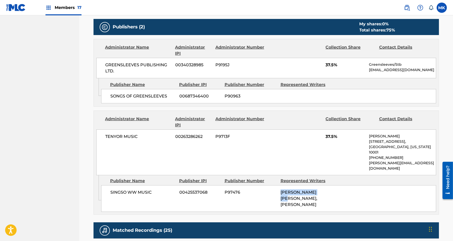
drag, startPoint x: 281, startPoint y: 179, endPoint x: 324, endPoint y: 179, distance: 42.7
click at [318, 190] on span "[PERSON_NAME] [PERSON_NAME], [PERSON_NAME]" at bounding box center [299, 198] width 37 height 17
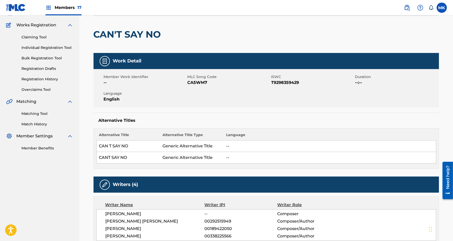
scroll to position [0, 0]
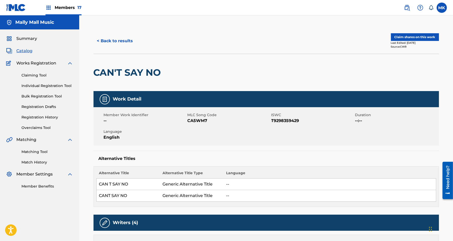
click at [34, 74] on link "Claiming Tool" at bounding box center [47, 75] width 52 height 5
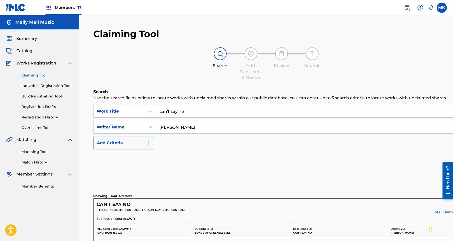
click at [174, 112] on input "can't say no" at bounding box center [321, 111] width 332 height 12
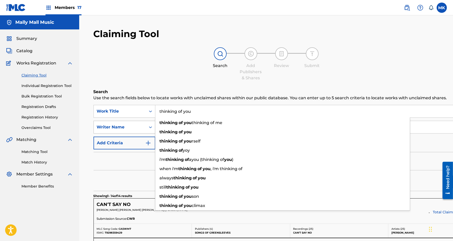
type input "thinking of you"
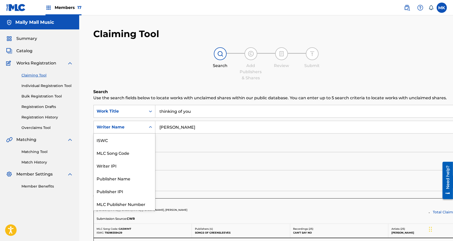
click at [146, 121] on div "Writer Name" at bounding box center [125, 127] width 62 height 13
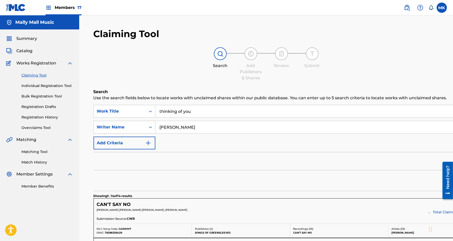
click at [179, 130] on input "[PERSON_NAME]" at bounding box center [321, 127] width 332 height 12
type input "[PERSON_NAME]"
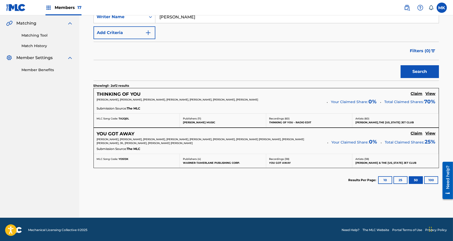
scroll to position [116, 0]
click at [418, 94] on h5 "Claim" at bounding box center [417, 93] width 12 height 5
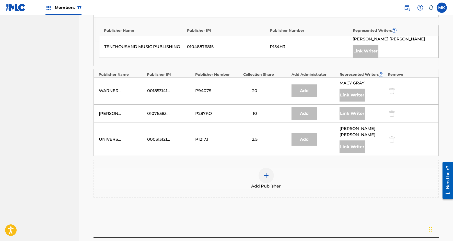
scroll to position [361, 0]
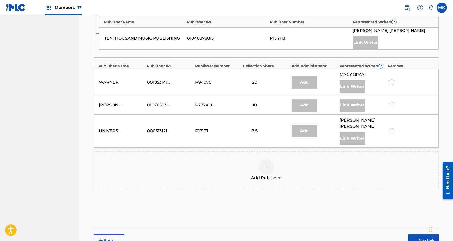
click at [263, 170] on div "Add Publisher" at bounding box center [266, 169] width 345 height 21
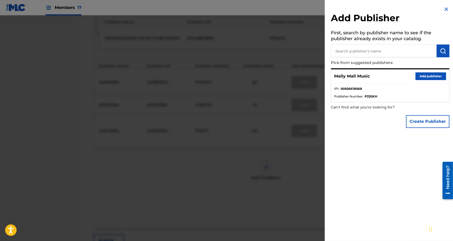
click at [425, 73] on button "Add publisher" at bounding box center [431, 76] width 31 height 8
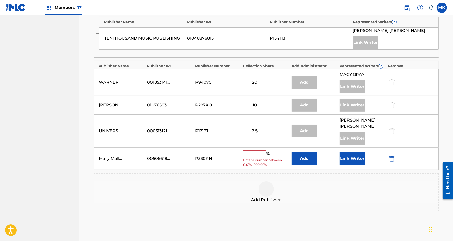
click at [254, 148] on div "Mally Mall Music 00506618068 P330KH % Enter a number between 0.01% - 100.06% Ad…" at bounding box center [266, 159] width 345 height 22
click at [253, 151] on input "text" at bounding box center [254, 153] width 23 height 7
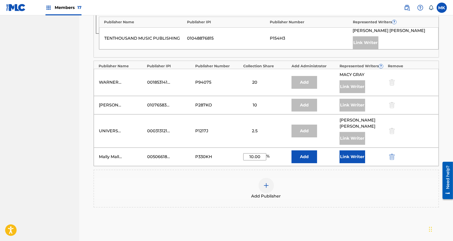
type input "10.00"
click at [355, 153] on button "Link Writer" at bounding box center [353, 156] width 26 height 13
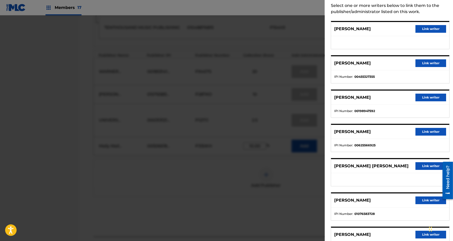
scroll to position [0, 0]
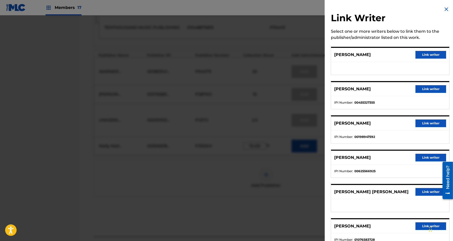
click at [442, 8] on img at bounding box center [447, 9] width 6 height 6
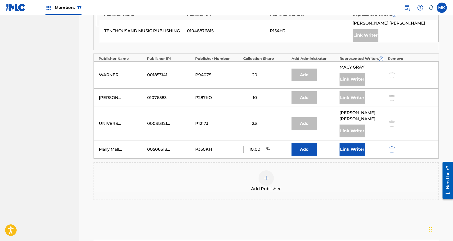
scroll to position [370, 0]
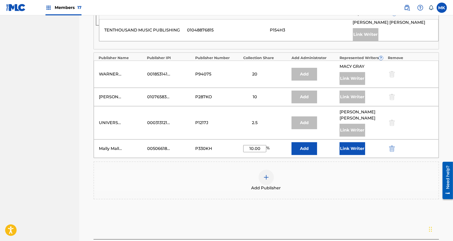
click at [351, 146] on button "Link Writer" at bounding box center [353, 148] width 26 height 13
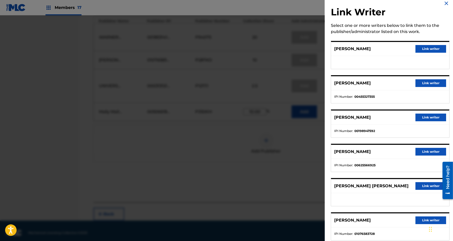
scroll to position [0, 0]
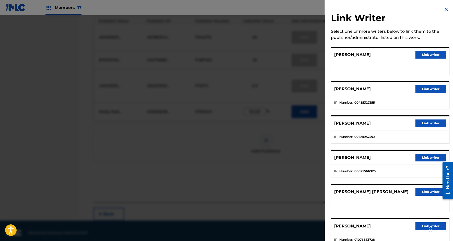
click at [442, 10] on img at bounding box center [447, 9] width 6 height 6
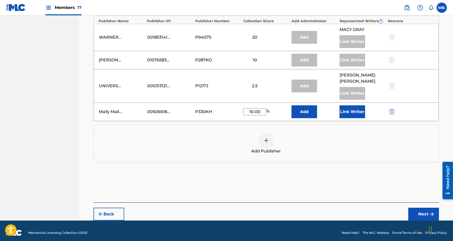
click at [442, 10] on label at bounding box center [442, 8] width 10 height 10
click at [442, 8] on input "MK [PERSON_NAME] [EMAIL_ADDRESS][DOMAIN_NAME] Notification Preferences Profile …" at bounding box center [442, 8] width 0 height 0
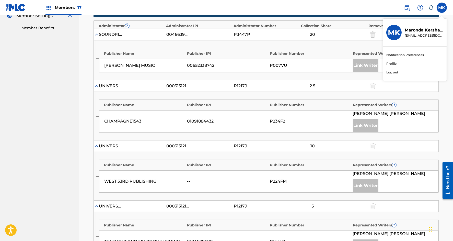
scroll to position [136, 0]
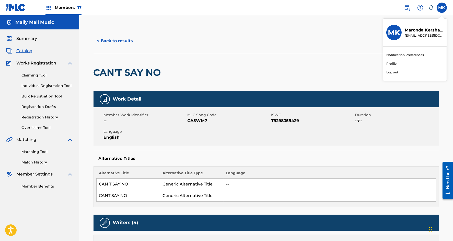
click at [39, 75] on link "Claiming Tool" at bounding box center [47, 75] width 52 height 5
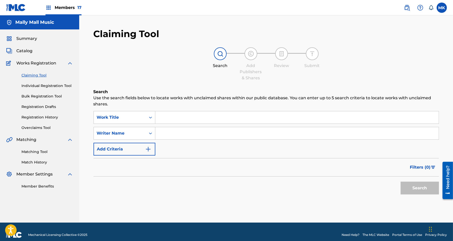
click at [167, 119] on input "Search Form" at bounding box center [297, 117] width 284 height 12
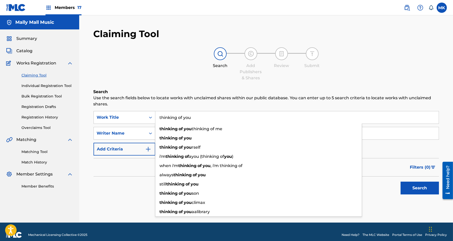
type input "thinking of you"
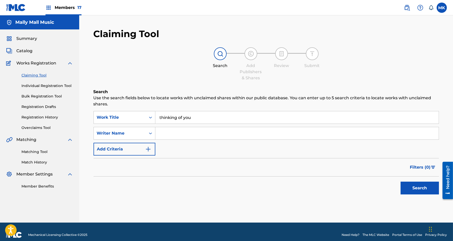
click at [182, 136] on input "Search Form" at bounding box center [297, 133] width 284 height 12
click at [179, 136] on input "Search Form" at bounding box center [297, 133] width 284 height 12
type input "[PERSON_NAME]"
click at [401, 182] on button "Search" at bounding box center [420, 188] width 38 height 13
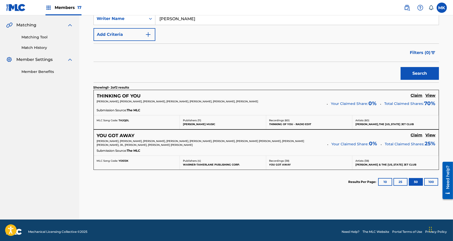
scroll to position [116, 0]
